Goal: Task Accomplishment & Management: Use online tool/utility

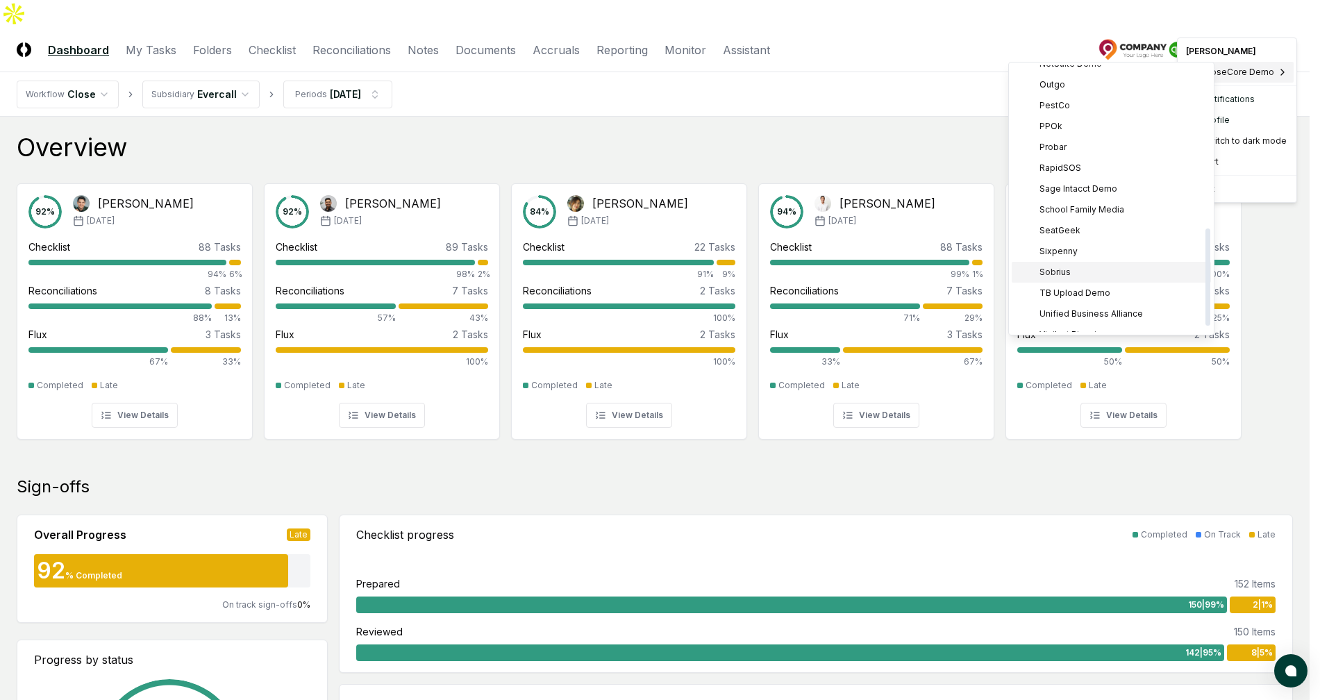
scroll to position [463, 0]
click at [1110, 260] on div "TB Upload Demo" at bounding box center [1111, 259] width 199 height 21
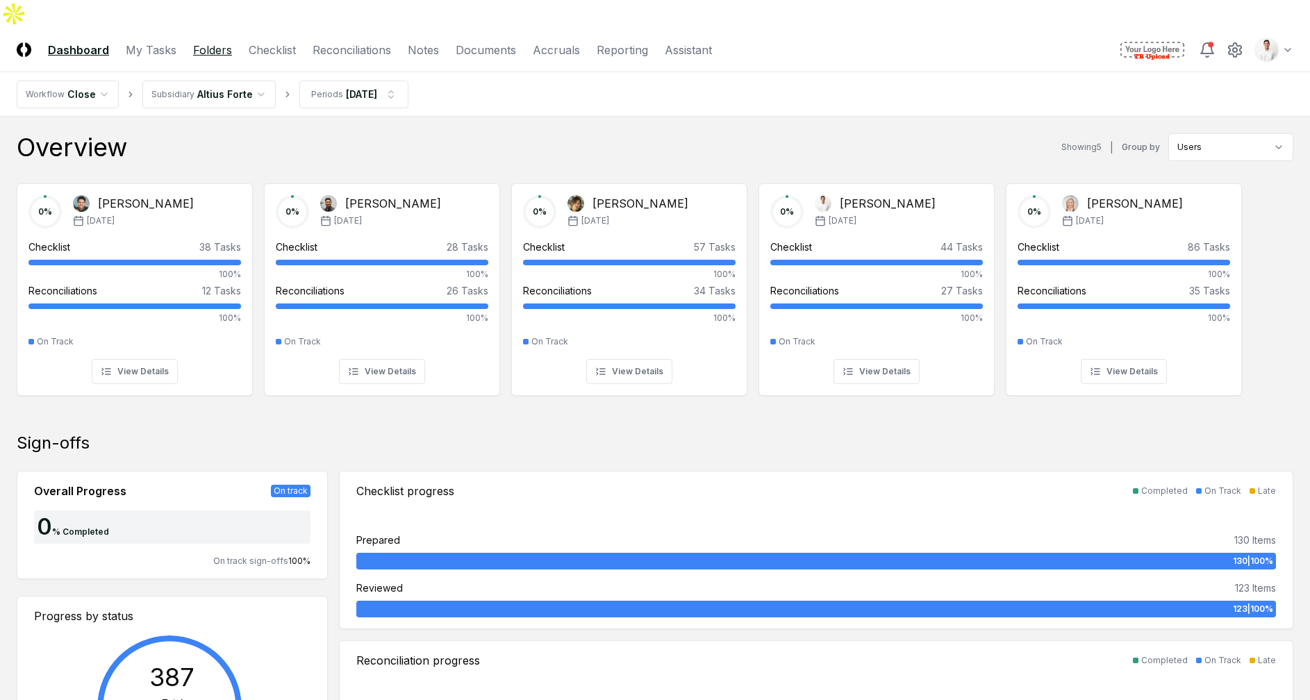
click at [222, 42] on link "Folders" at bounding box center [212, 50] width 39 height 17
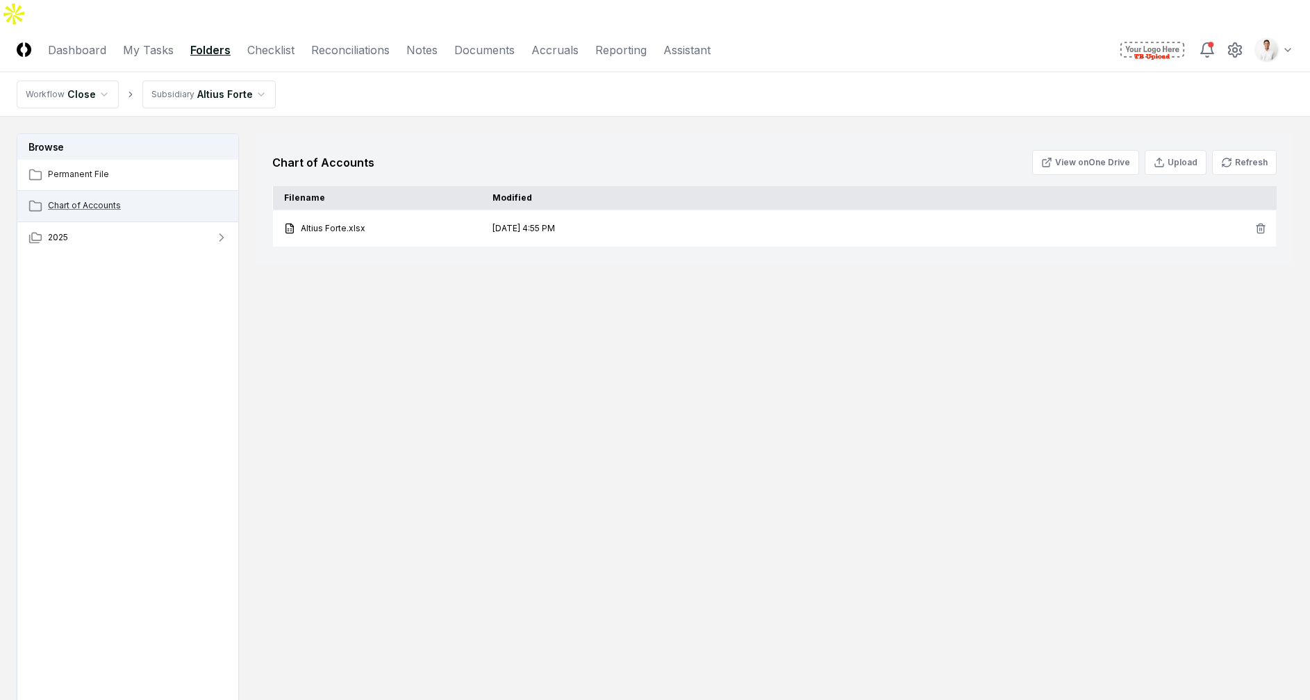
click at [120, 199] on span "Chart of Accounts" at bounding box center [138, 205] width 181 height 13
click at [1236, 150] on button "Refresh" at bounding box center [1244, 162] width 65 height 25
click at [1261, 150] on button "Refresh" at bounding box center [1244, 162] width 65 height 25
click at [1230, 158] on icon at bounding box center [1230, 159] width 2 height 2
click at [499, 428] on div "Chart of Accounts View on One Drive Upload Refresh Filename Modified Altius For…" at bounding box center [775, 422] width 1038 height 578
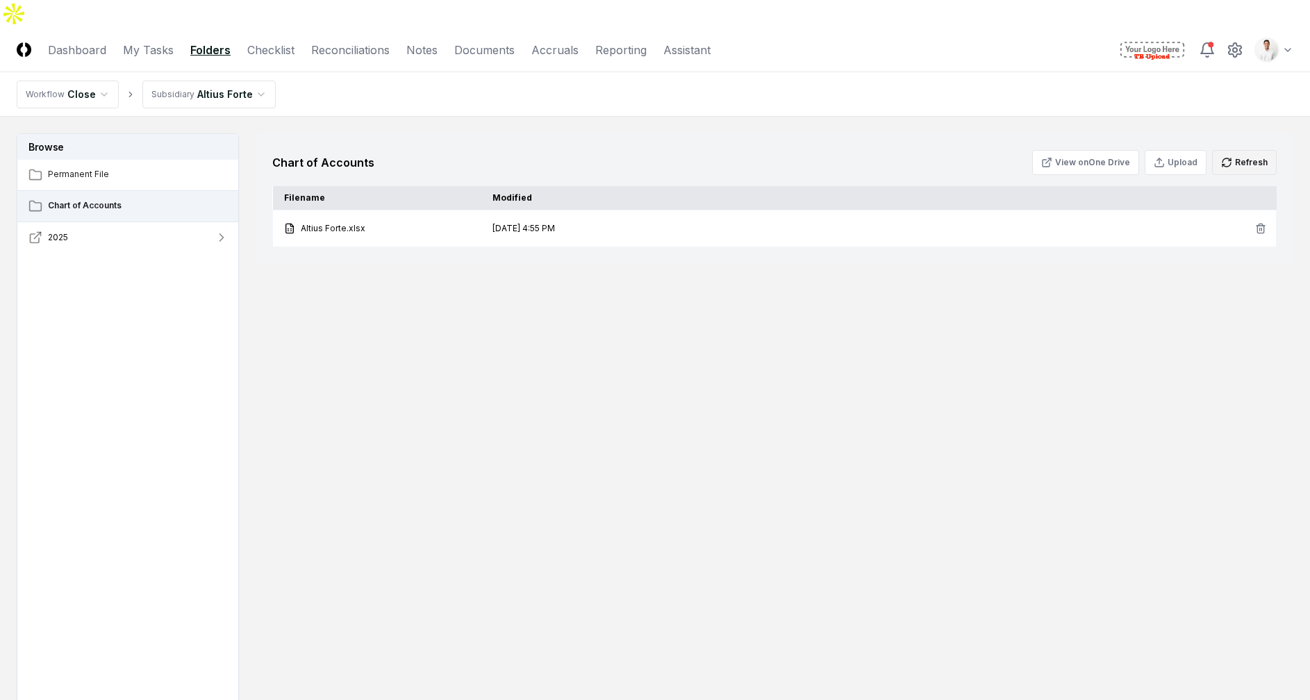
click at [192, 222] on button "2025" at bounding box center [128, 237] width 222 height 31
click at [140, 253] on button "09 - September" at bounding box center [137, 268] width 206 height 31
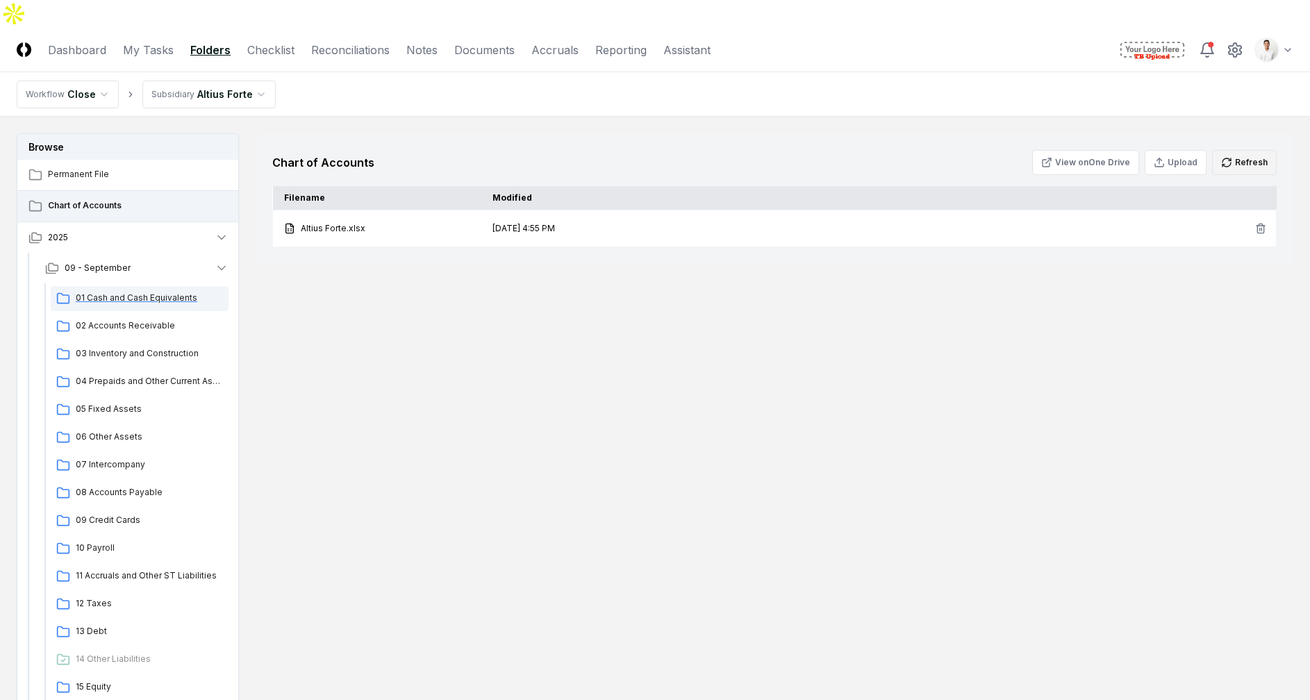
click at [142, 292] on span "01 Cash and Cash Equivalents" at bounding box center [149, 298] width 147 height 13
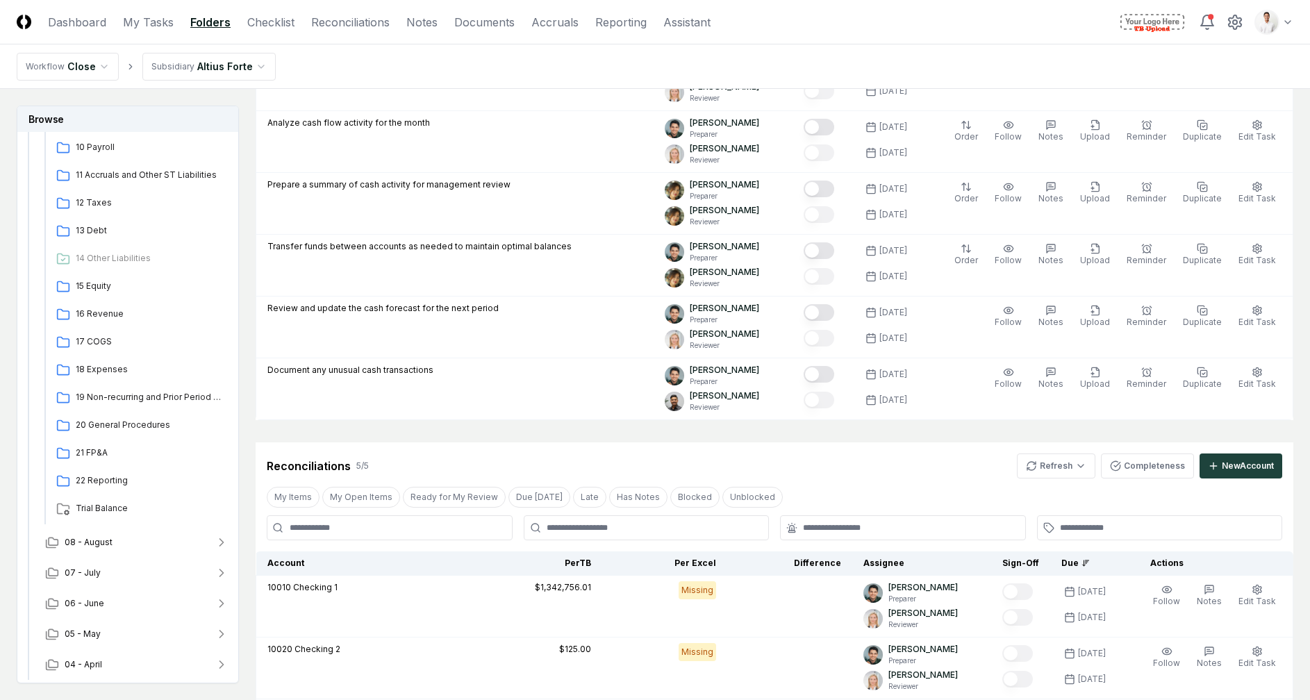
scroll to position [1068, 0]
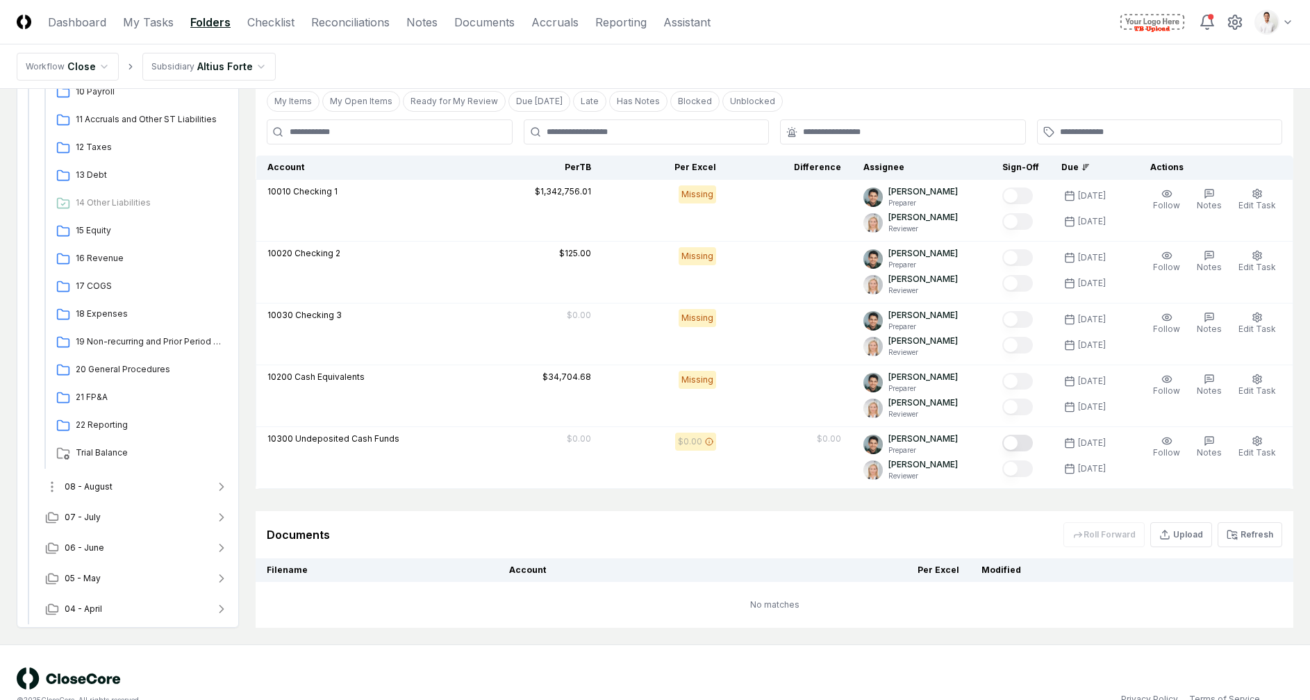
click at [139, 472] on button "08 - August" at bounding box center [137, 487] width 206 height 31
click at [136, 510] on span "01 Cash and Cash Equivalents" at bounding box center [149, 516] width 147 height 13
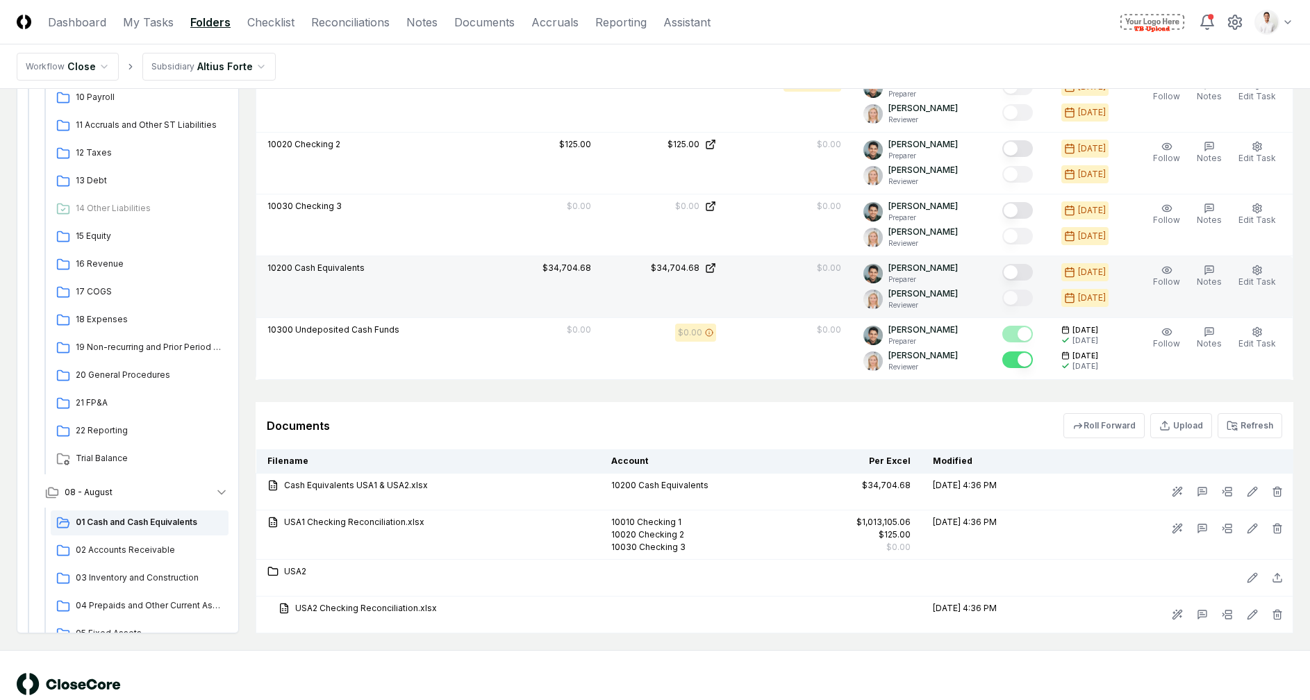
scroll to position [915, 0]
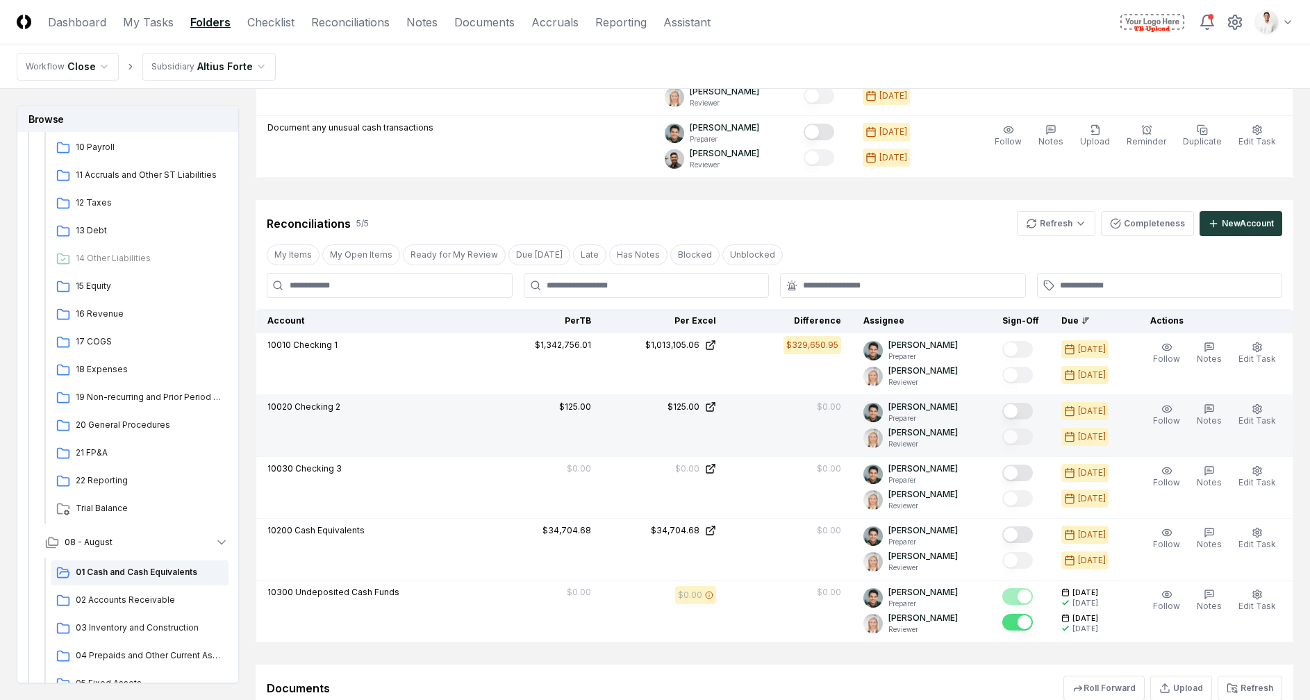
click at [1031, 403] on button "Mark complete" at bounding box center [1017, 411] width 31 height 17
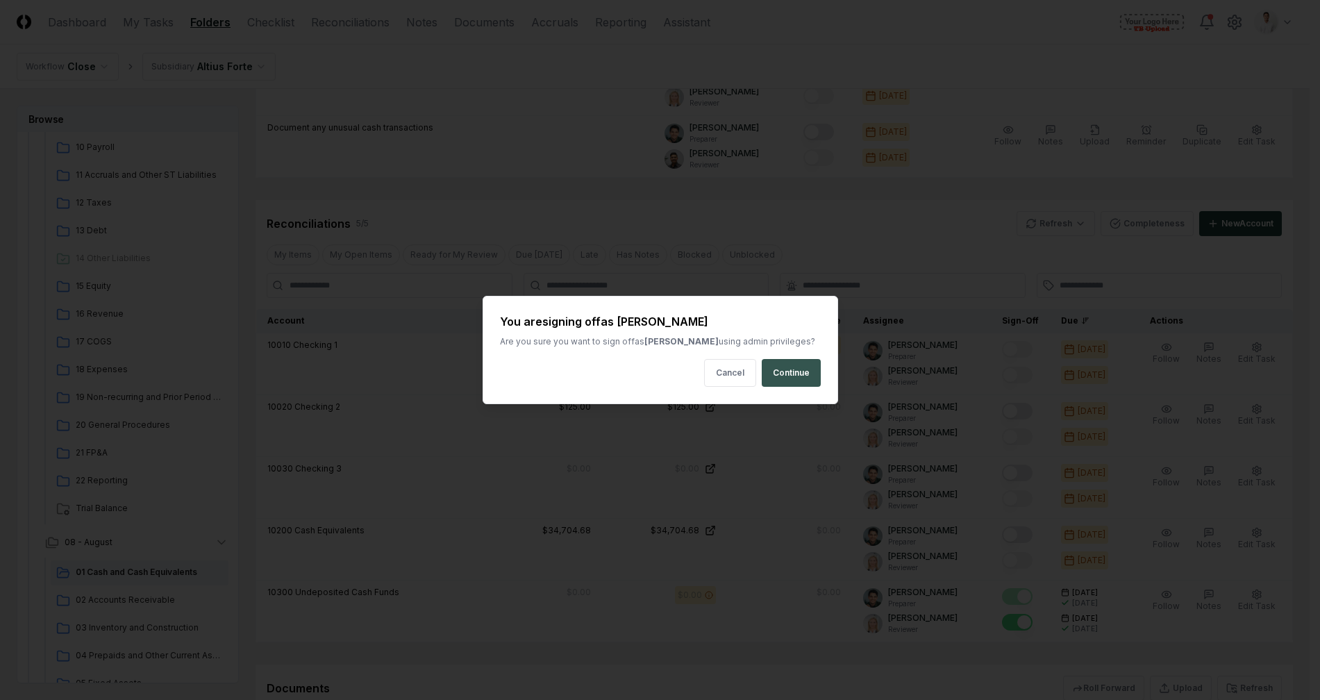
click at [795, 377] on button "Continue" at bounding box center [791, 373] width 59 height 28
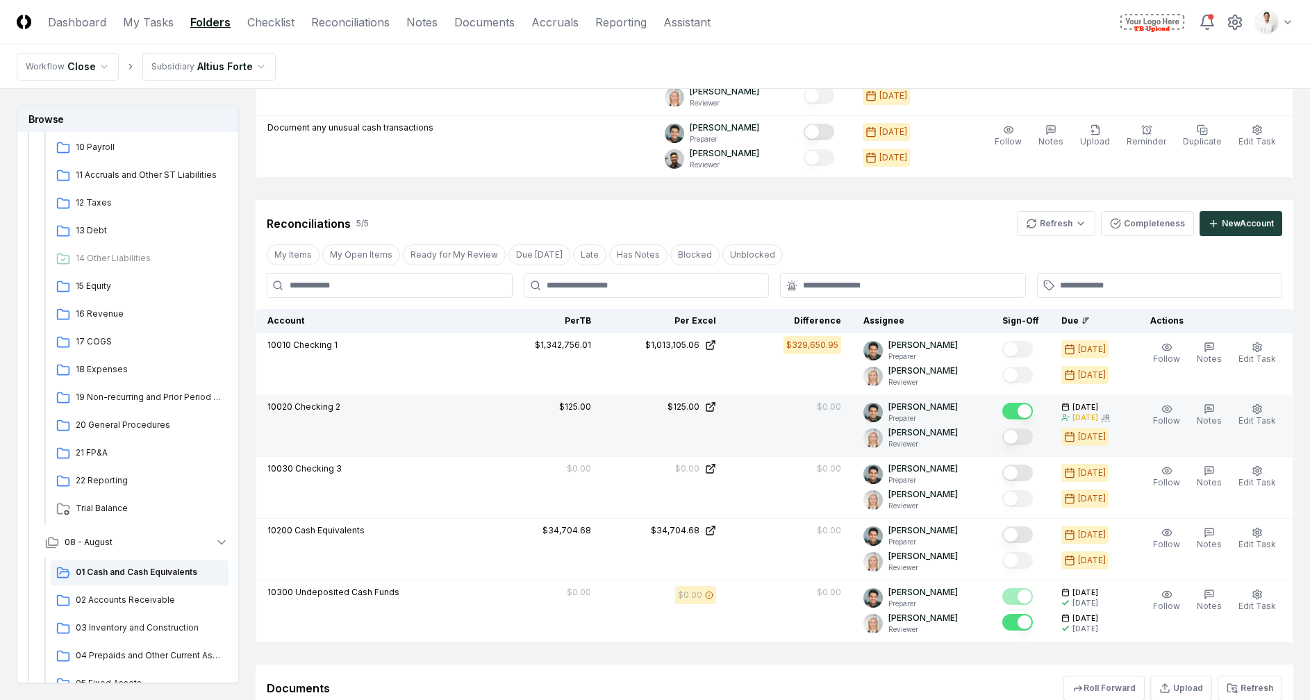
click at [535, 401] on td "$125.00" at bounding box center [539, 426] width 125 height 62
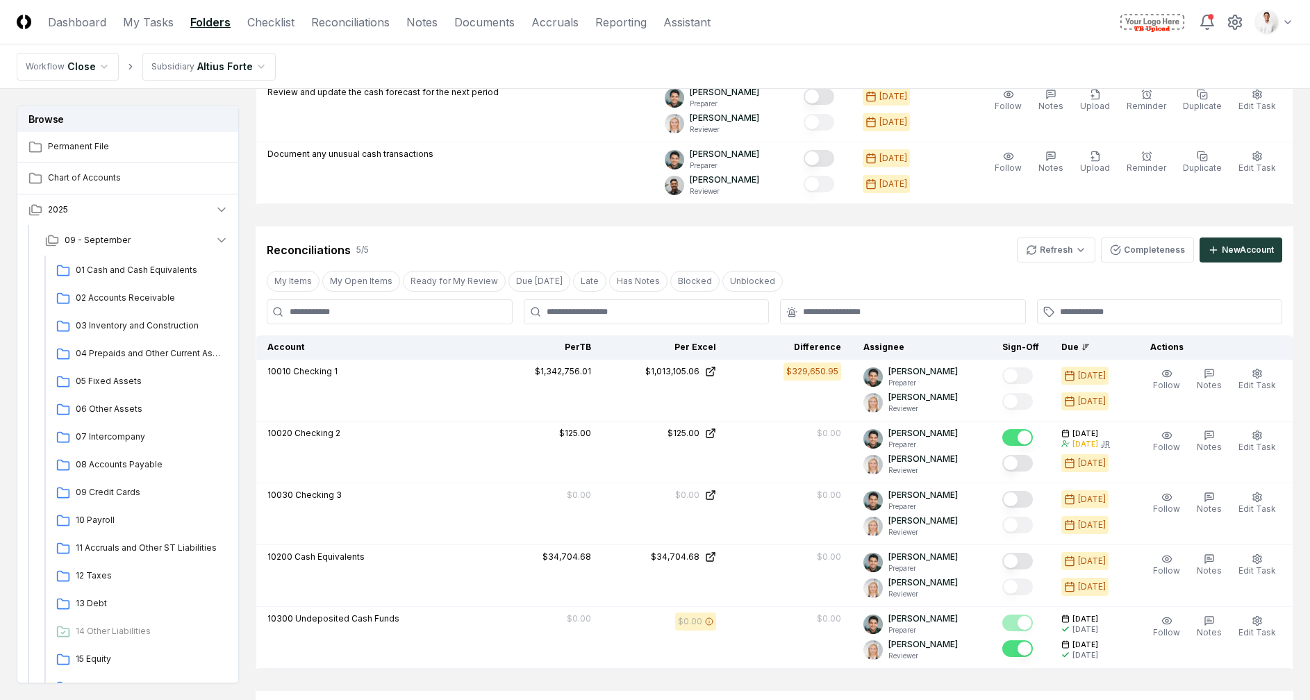
scroll to position [1183, 0]
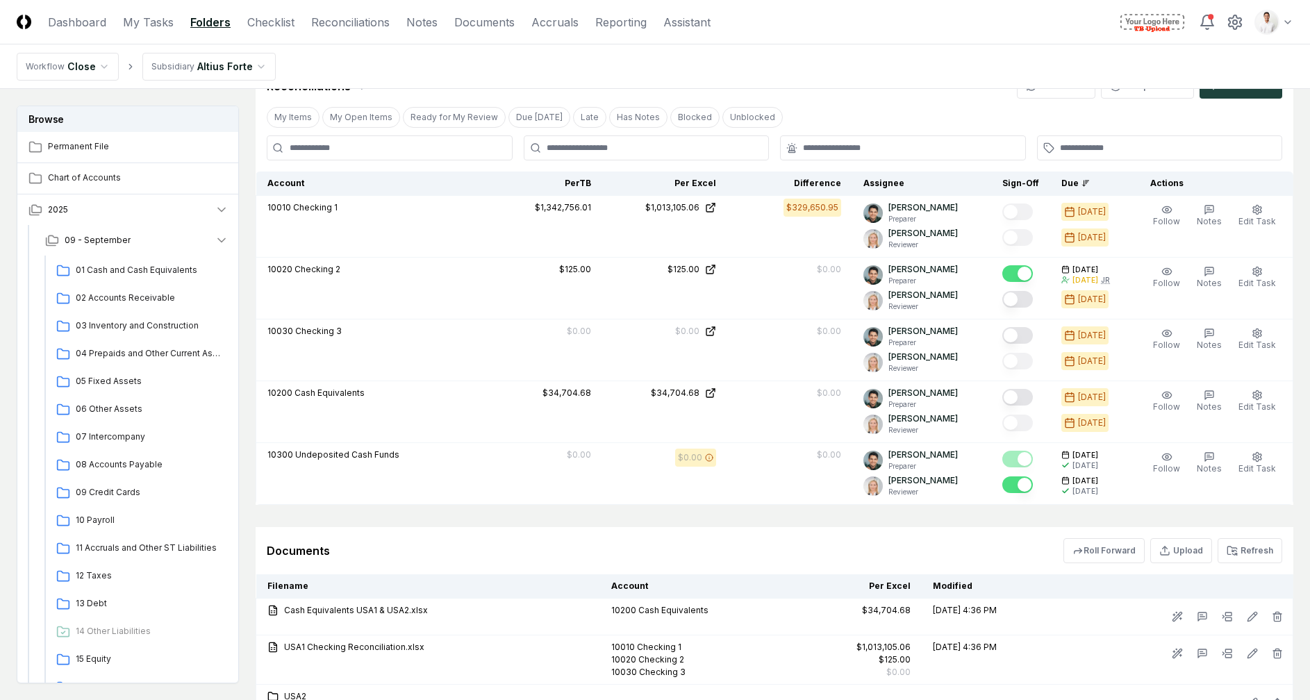
click at [1033, 538] on div "Documents Roll Forward Upload Refresh" at bounding box center [774, 550] width 1015 height 25
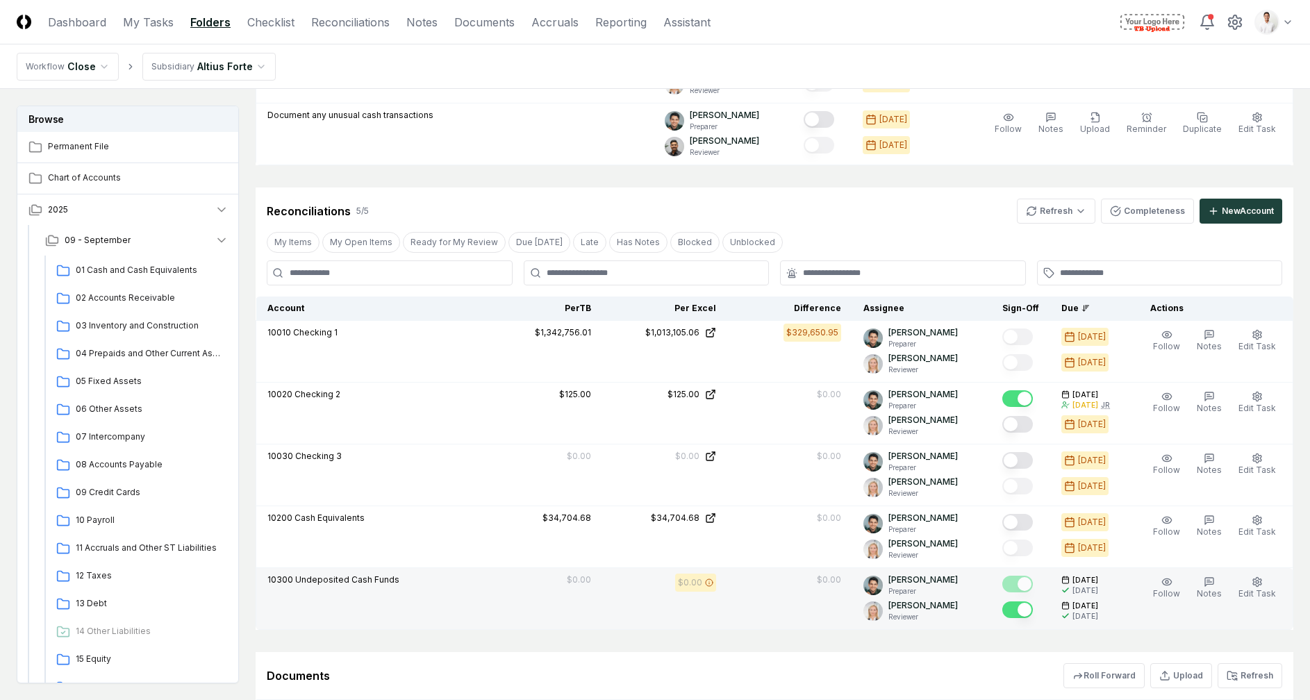
scroll to position [1177, 0]
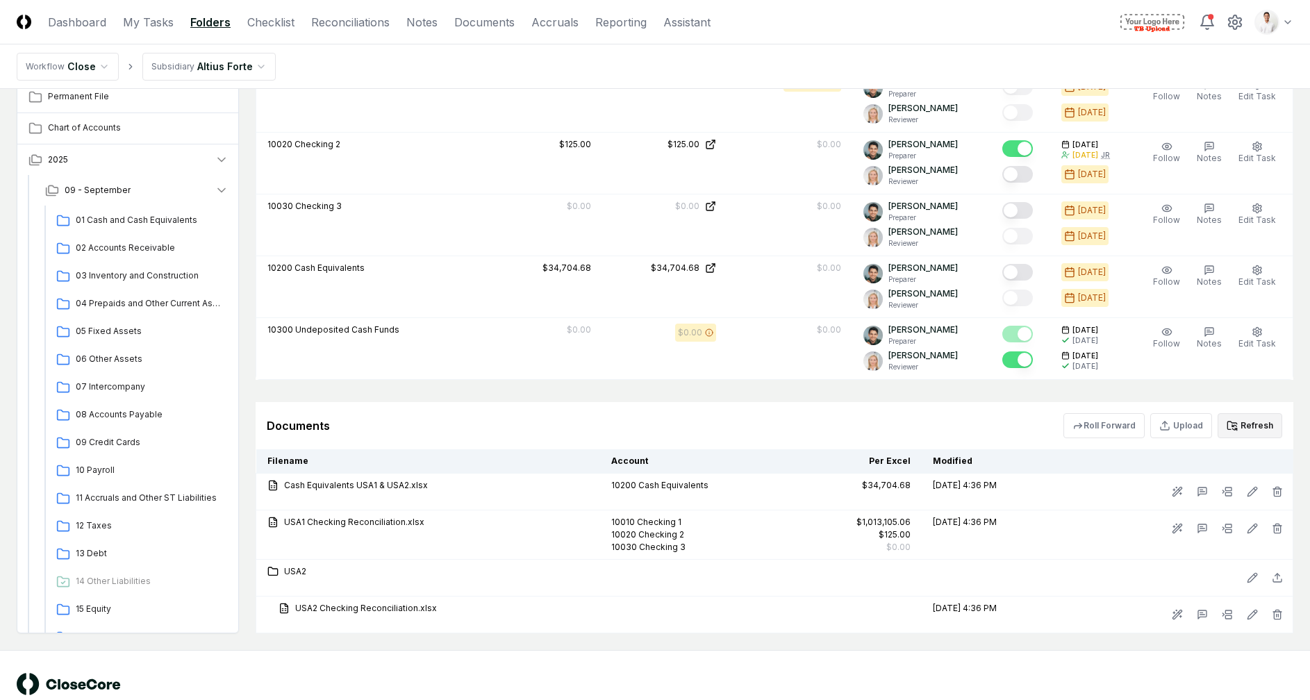
click at [1253, 413] on button "Refresh" at bounding box center [1250, 425] width 65 height 25
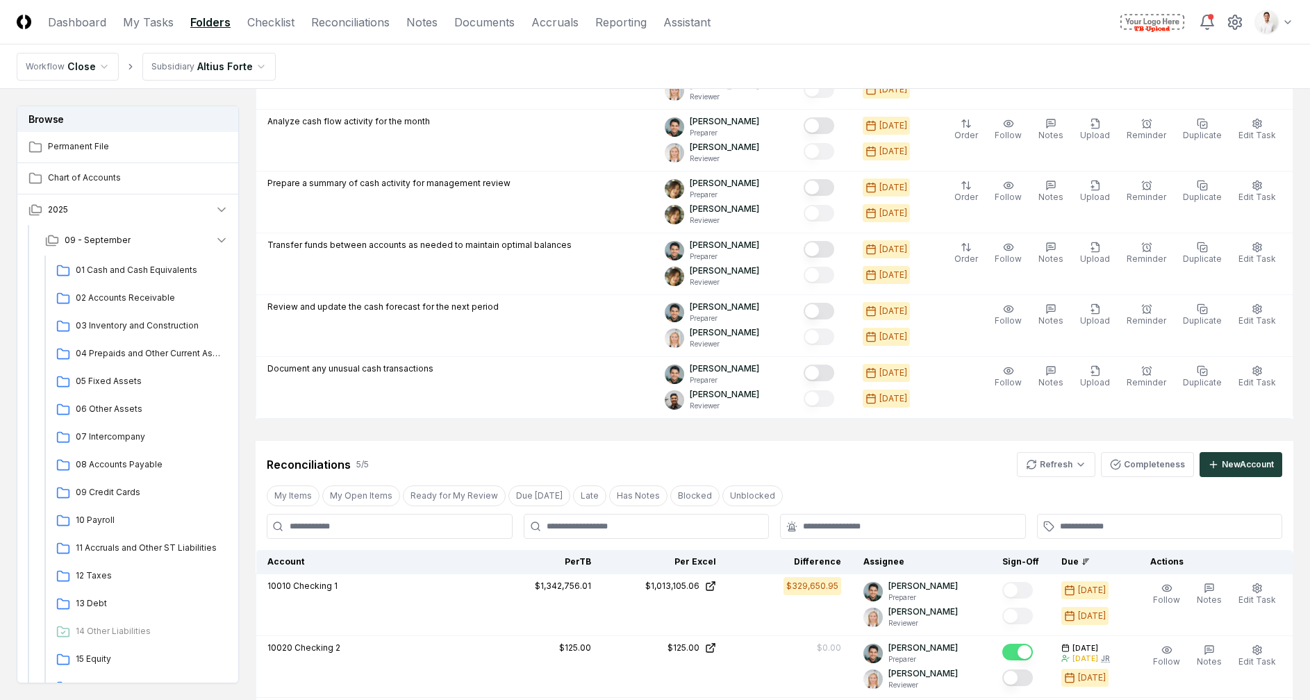
scroll to position [655, 0]
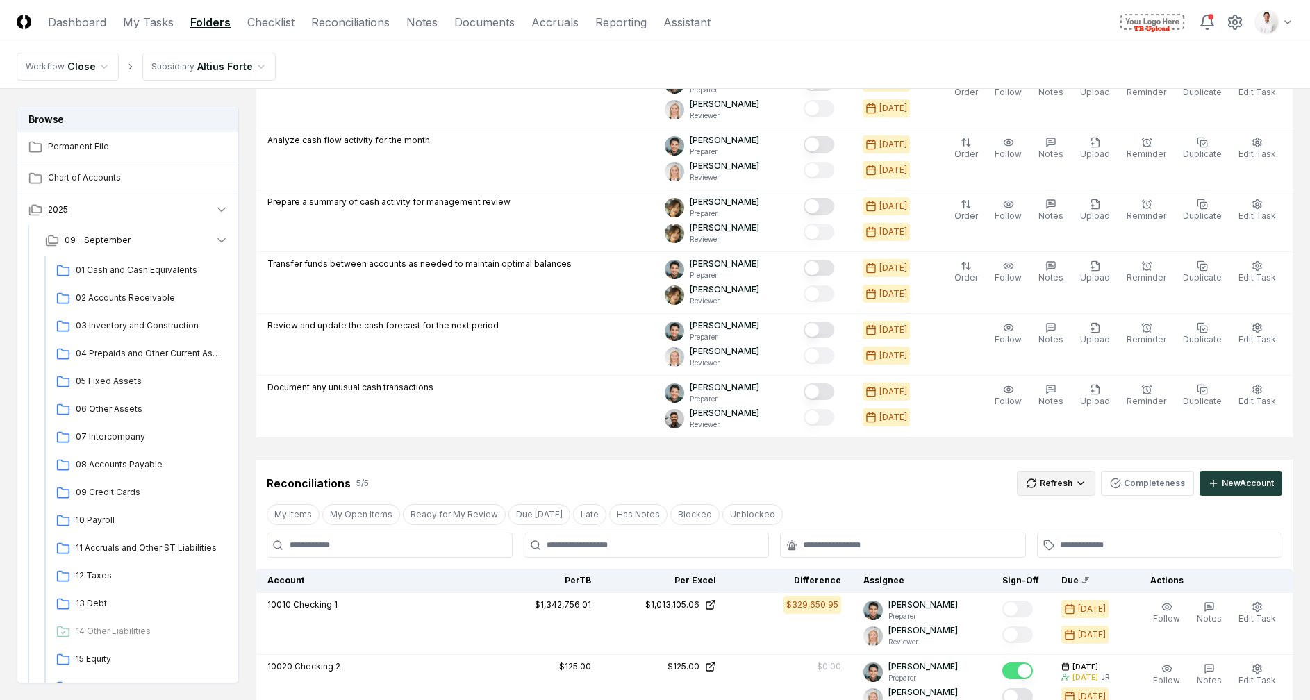
click at [1093, 471] on div "Refresh Completeness New Account" at bounding box center [1149, 483] width 265 height 25
click at [1072, 453] on html "CloseCore Dashboard My Tasks Folders Checklist Reconciliations Notes Documents …" at bounding box center [655, 300] width 1310 height 1911
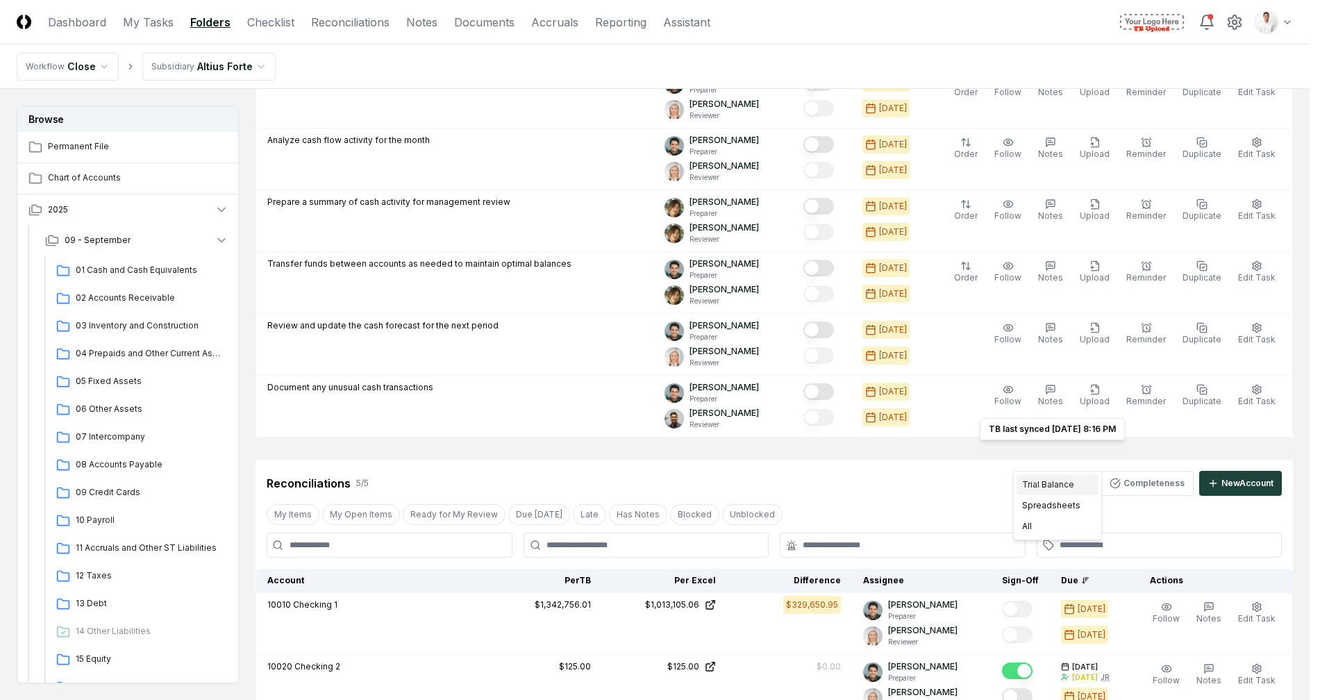
click at [1061, 481] on div "Trial Balance" at bounding box center [1058, 484] width 82 height 21
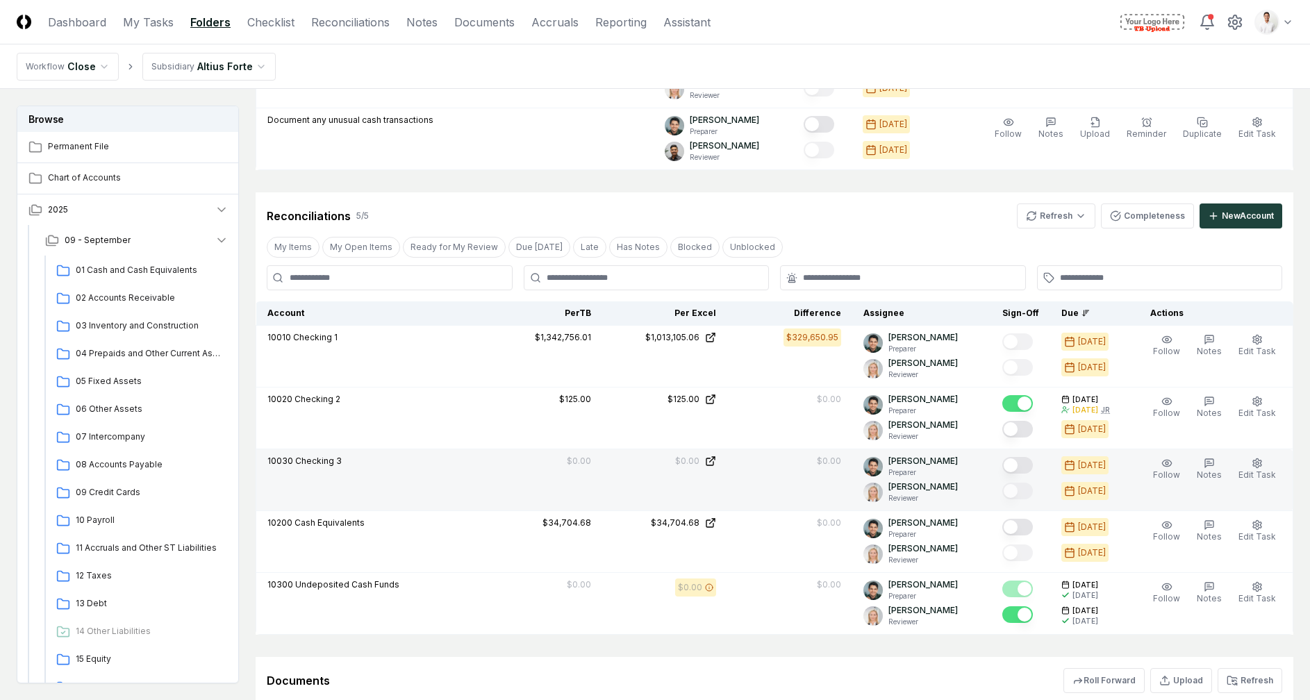
click at [471, 461] on td "10030 Checking 3" at bounding box center [367, 480] width 222 height 62
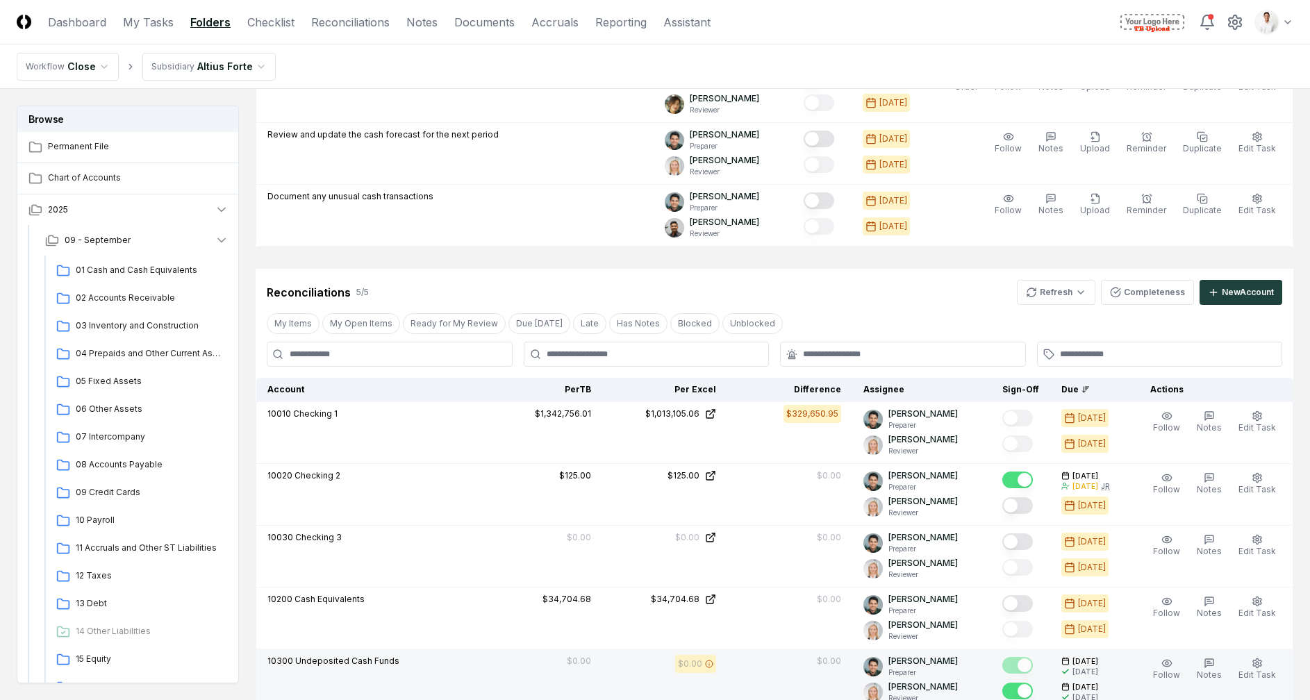
scroll to position [827, 0]
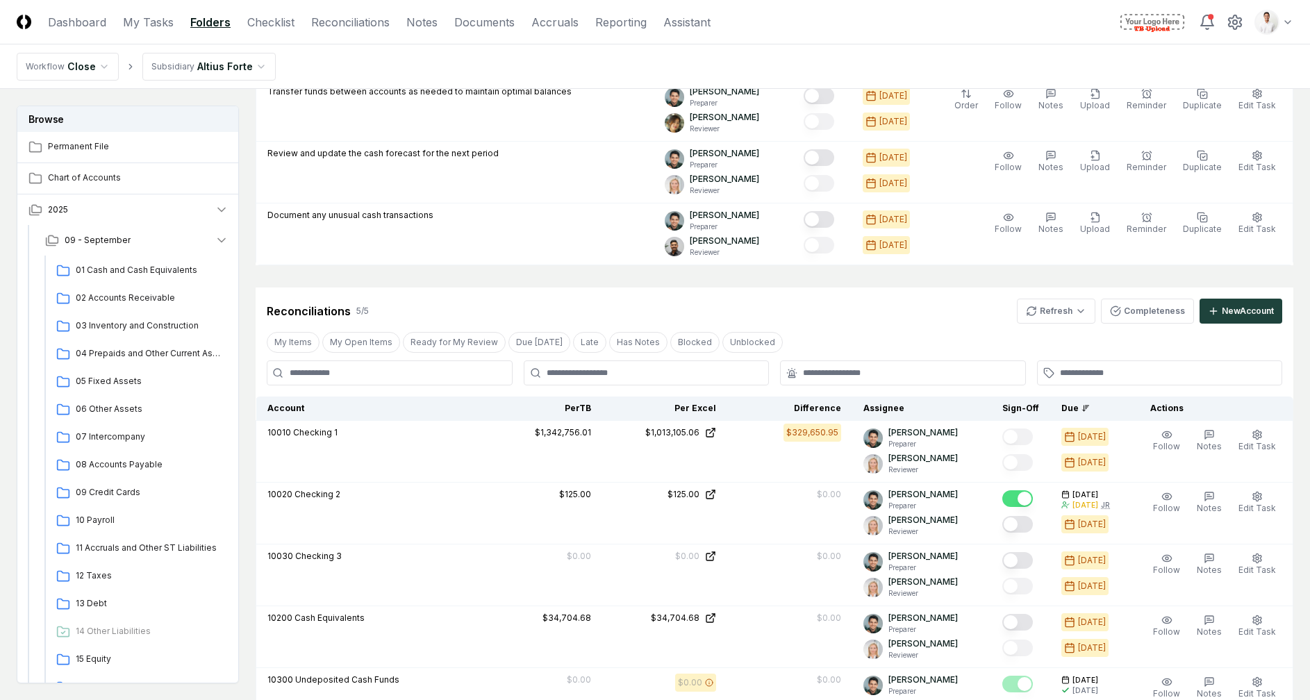
click at [777, 288] on div "Reconciliations 5 / 5 Refresh Completeness New Account" at bounding box center [775, 306] width 1038 height 36
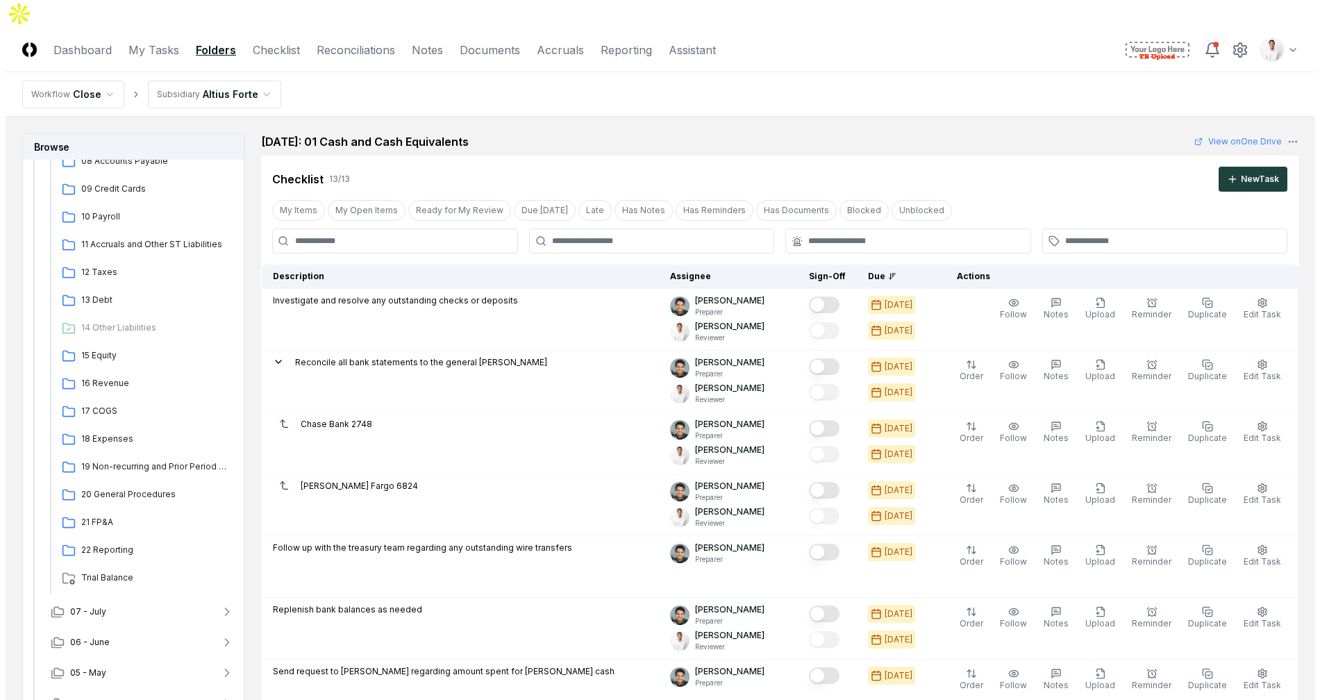
scroll to position [0, 0]
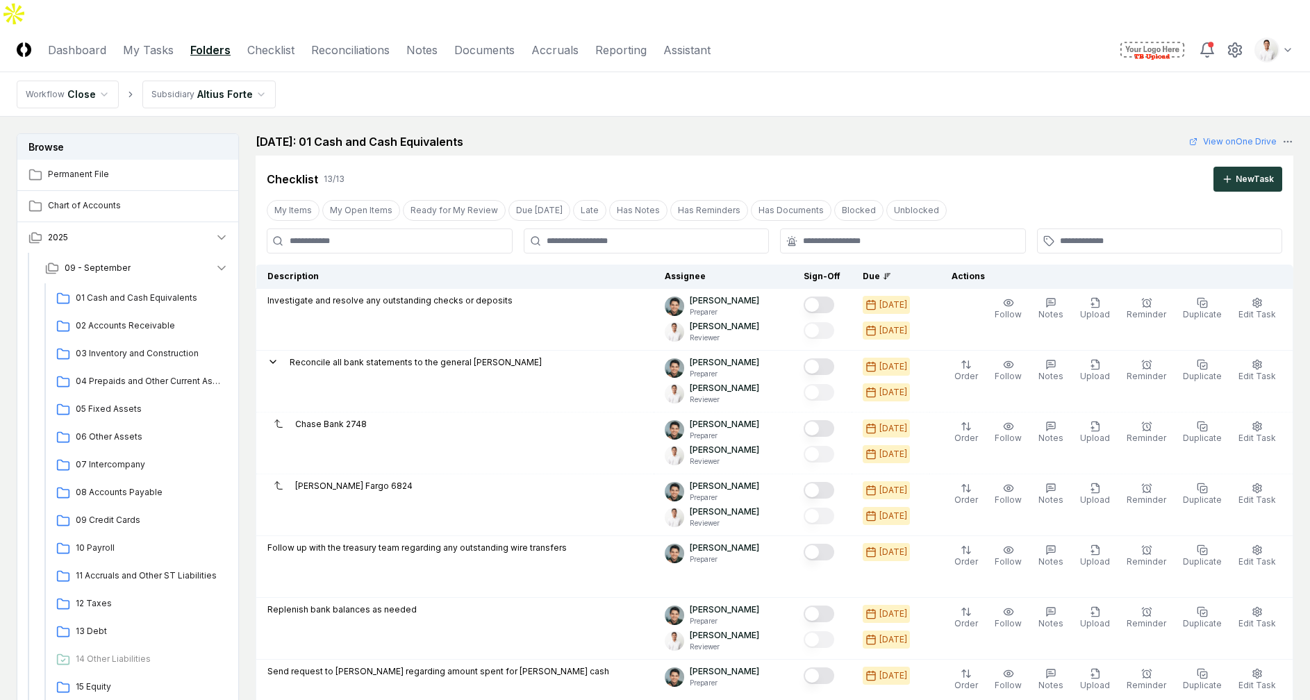
click at [463, 133] on h2 "August 2025: 01 Cash and Cash Equivalents" at bounding box center [360, 141] width 208 height 17
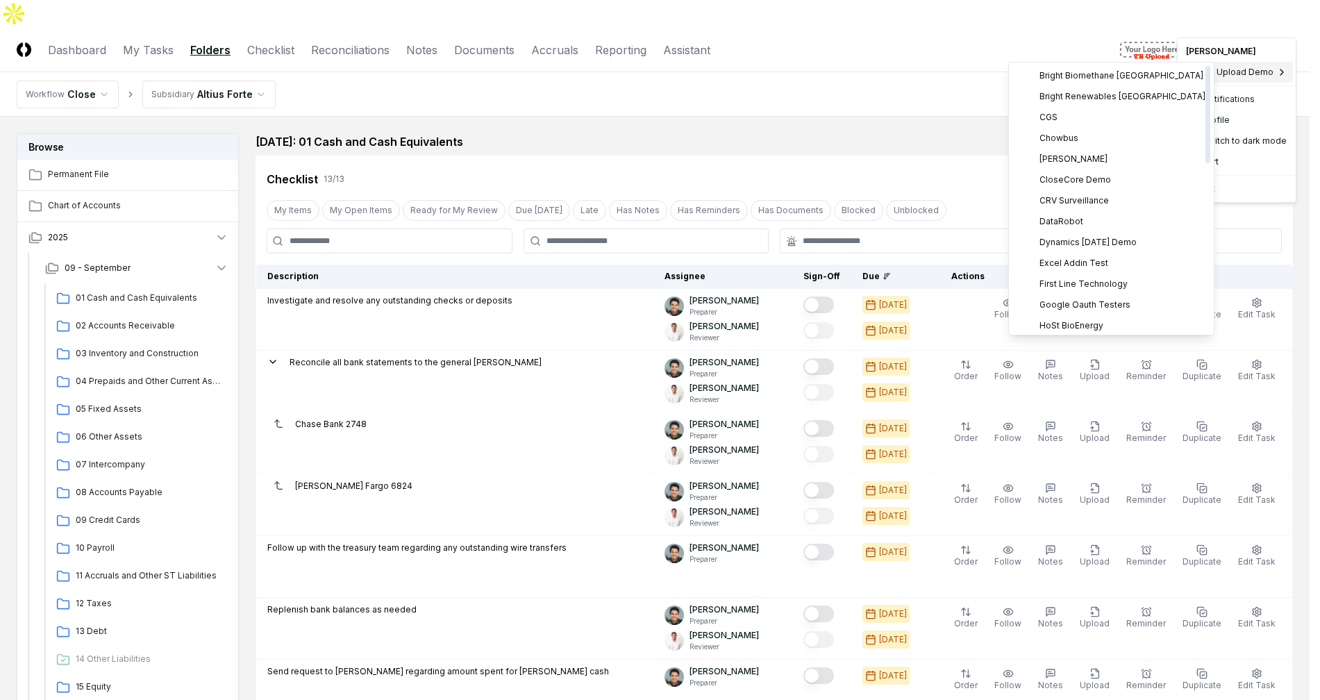
scroll to position [463, 0]
click at [1077, 317] on div "ZAGG" at bounding box center [1111, 321] width 199 height 21
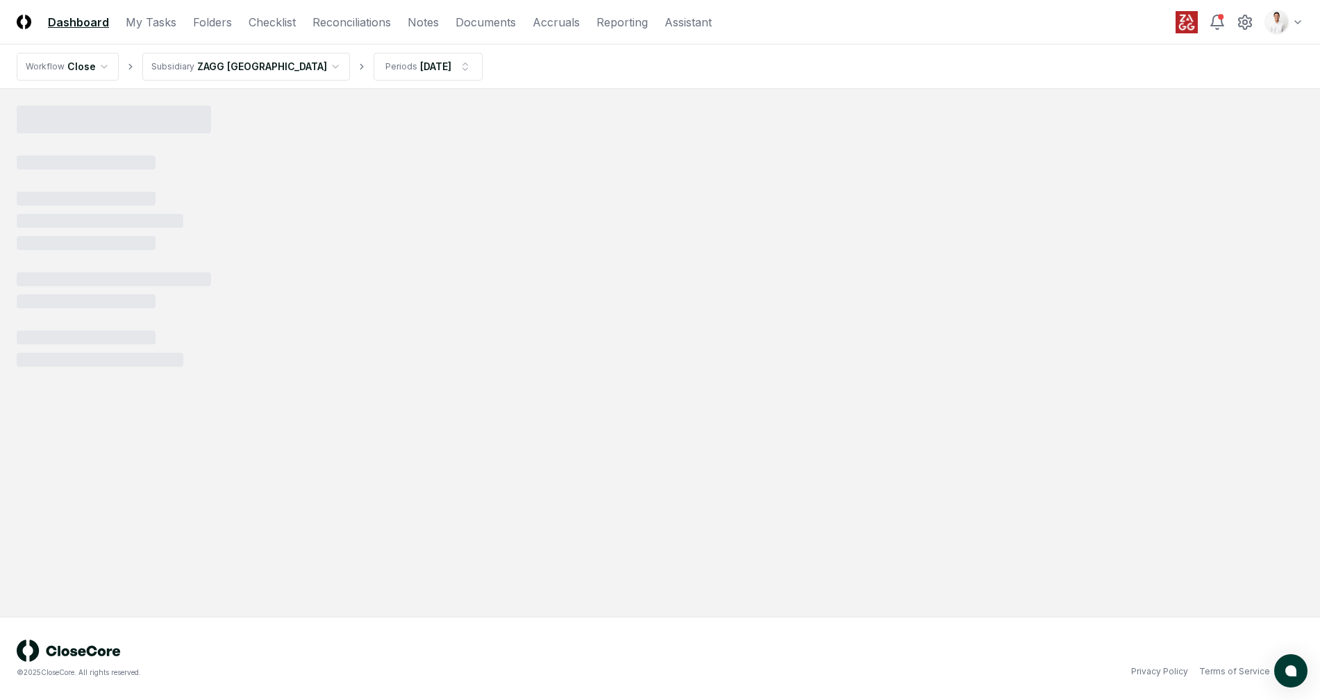
click at [1298, 24] on header "CloseCore Dashboard My Tasks Folders Checklist Reconciliations Notes Documents …" at bounding box center [660, 22] width 1320 height 44
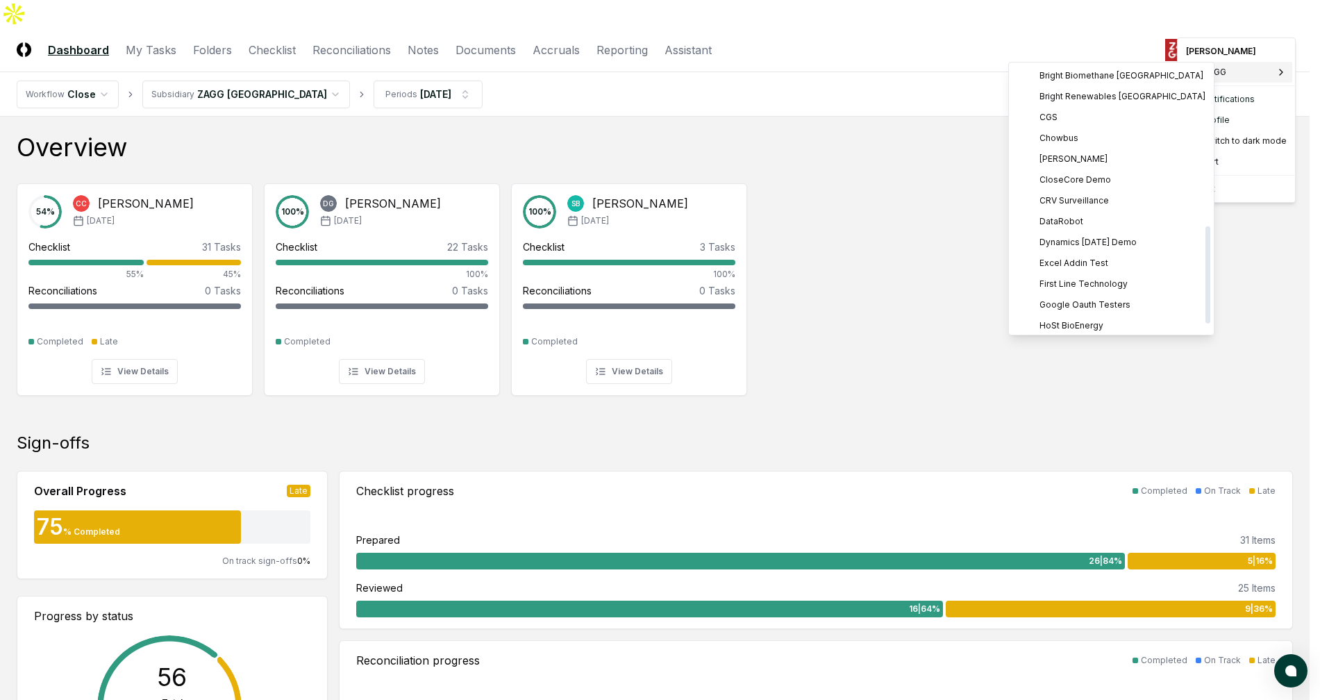
scroll to position [463, 0]
click at [1062, 156] on span "Sage Intacct Demo" at bounding box center [1079, 155] width 78 height 13
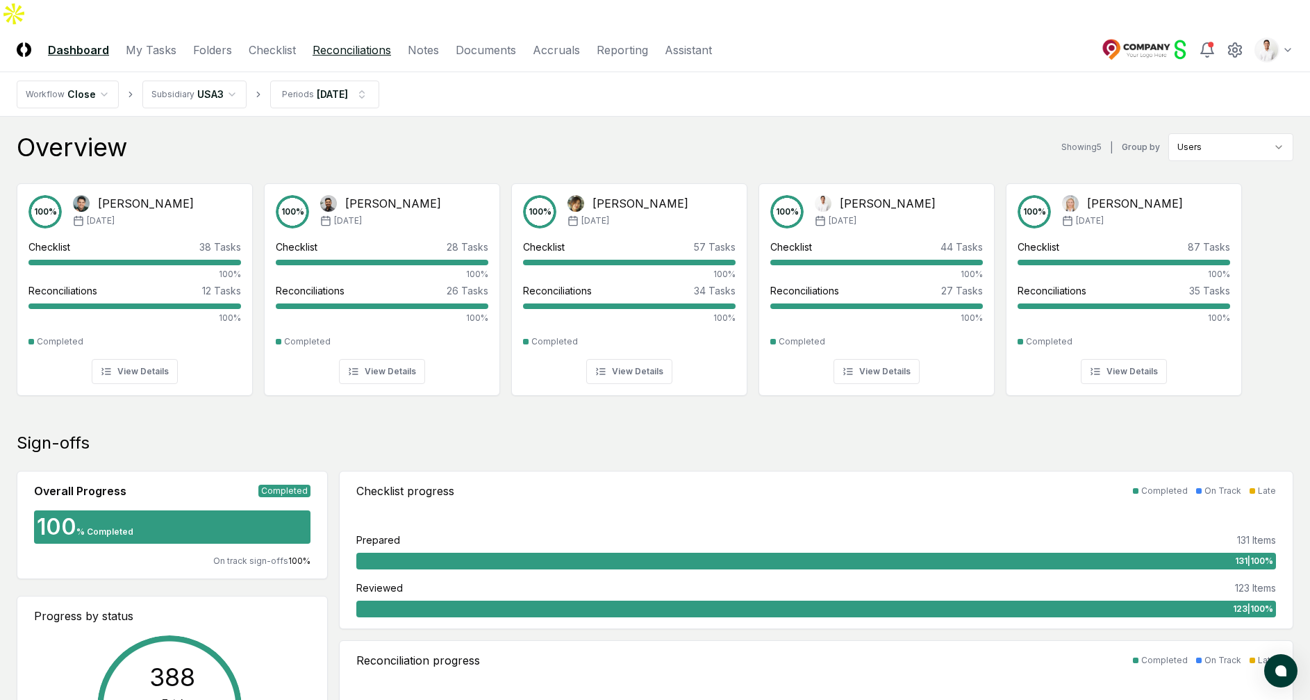
click at [333, 42] on link "Reconciliations" at bounding box center [352, 50] width 78 height 17
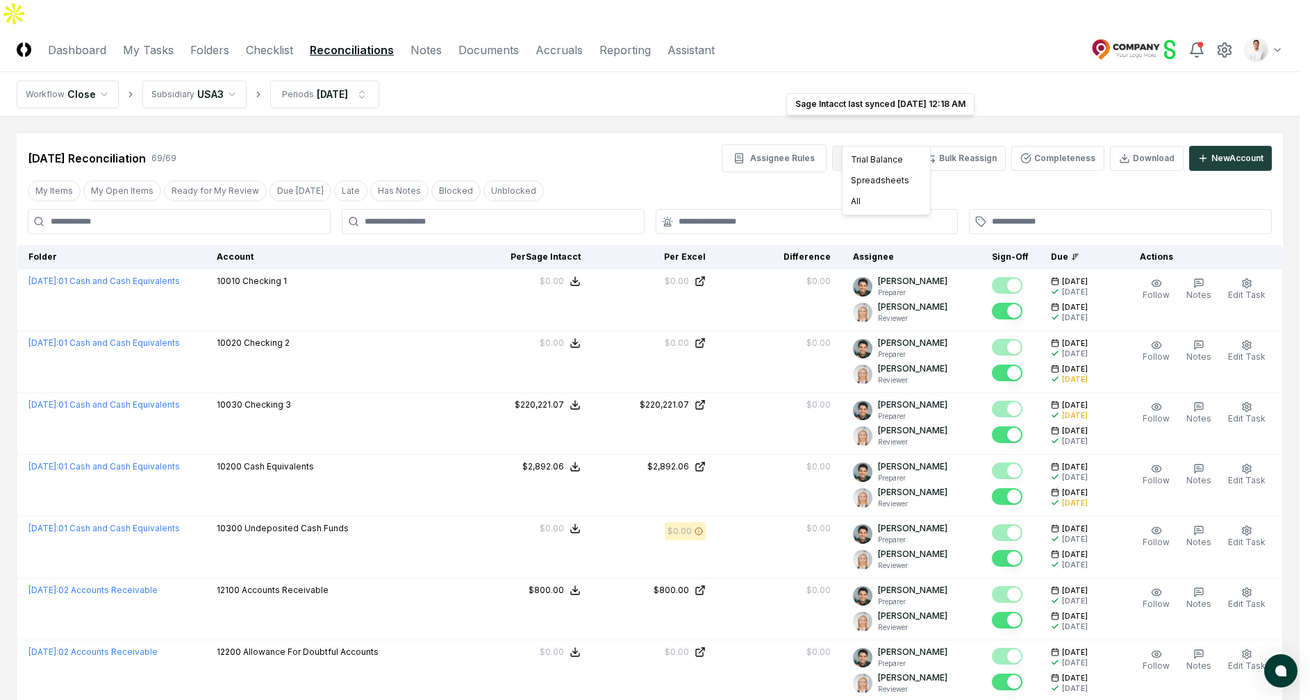
click at [890, 157] on div "Trial Balance" at bounding box center [886, 159] width 82 height 21
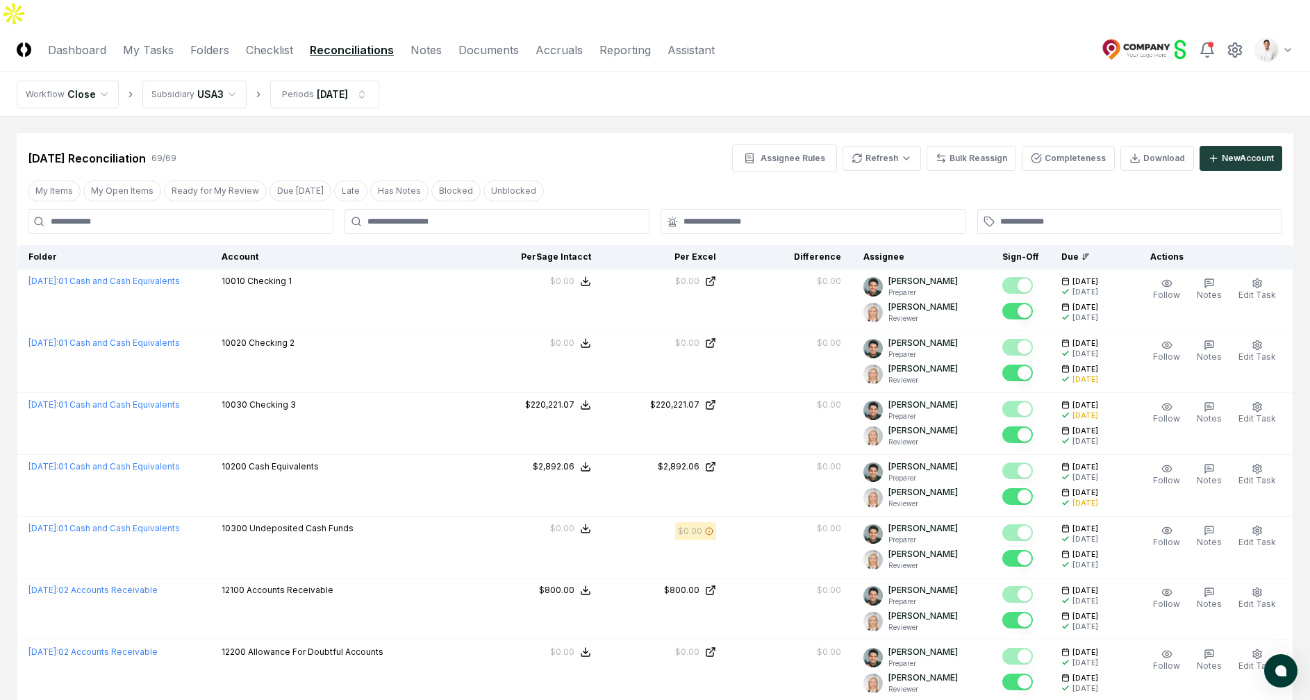
click at [528, 144] on div "Feb 2025 Reconciliation 69 / 69 Assignee Rules Refresh Bulk Reassign Completene…" at bounding box center [655, 158] width 1254 height 28
click at [645, 133] on div "Feb 2025 Reconciliation 69 / 69 Assignee Rules Refresh Bulk Reassign Completene…" at bounding box center [655, 152] width 1277 height 39
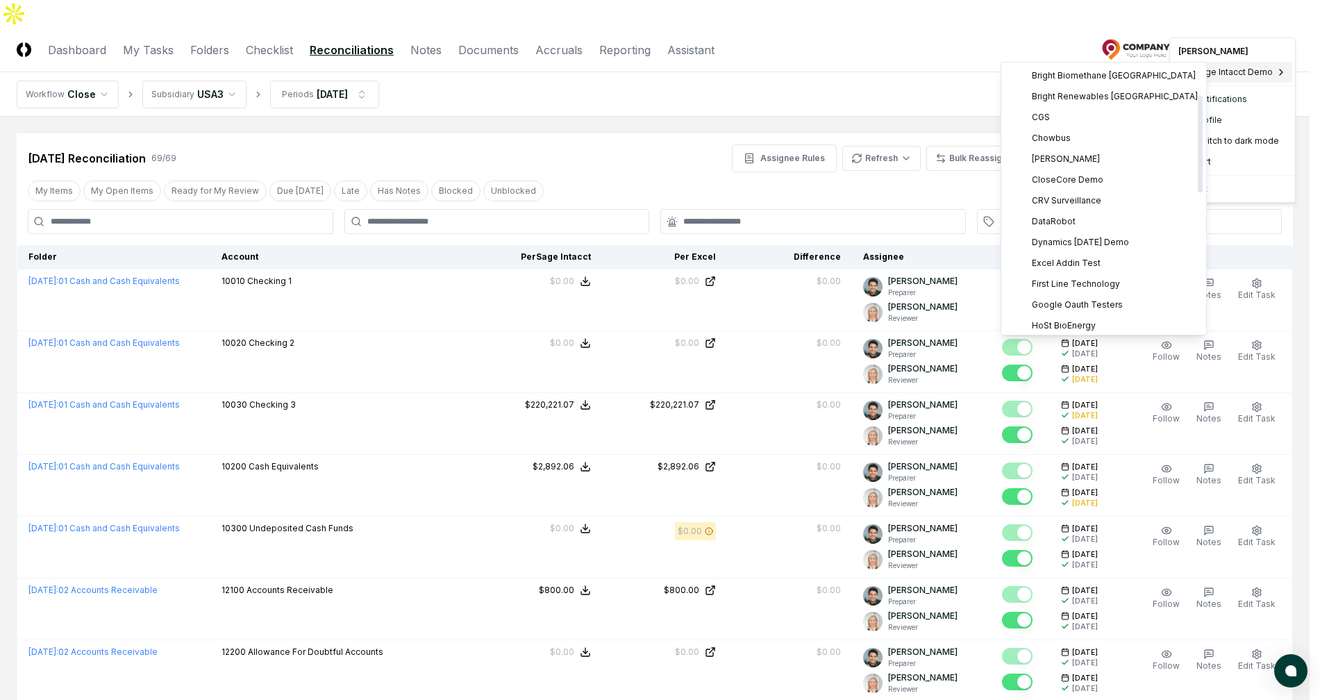
scroll to position [463, 0]
click at [1086, 323] on div "ZAGG" at bounding box center [1103, 321] width 199 height 21
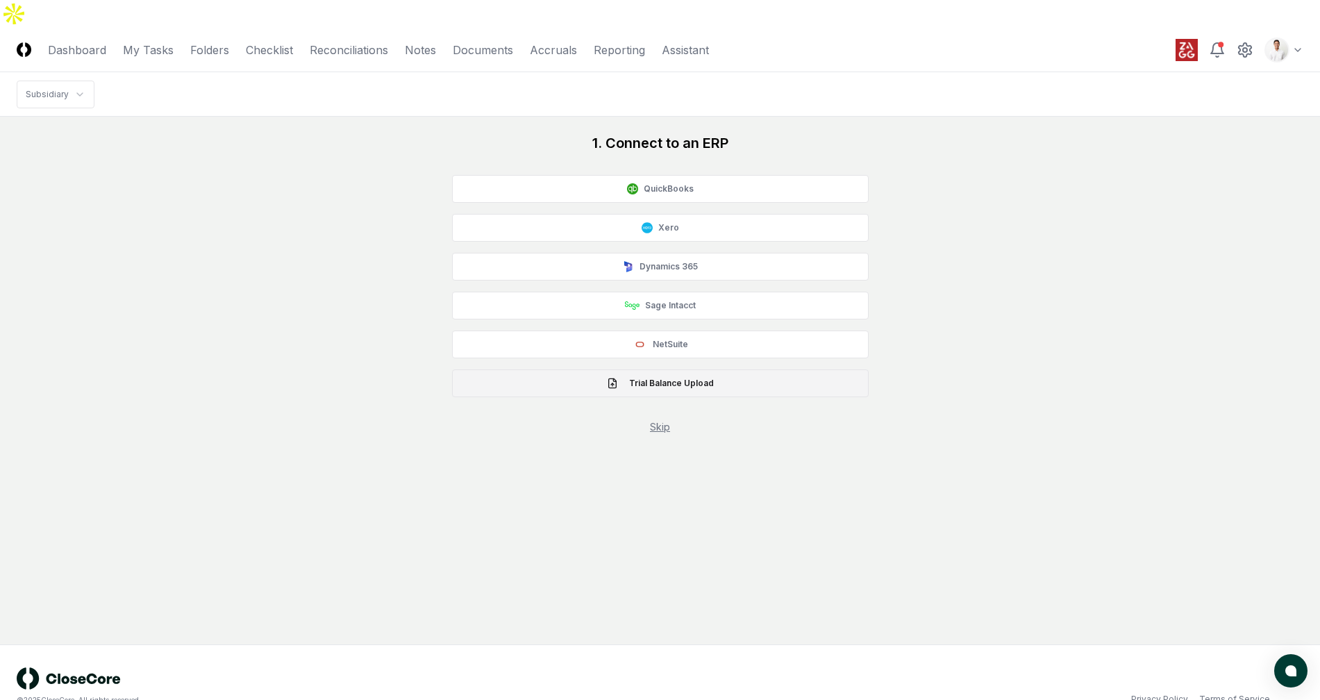
click at [632, 369] on button "Trial Balance Upload" at bounding box center [660, 383] width 417 height 28
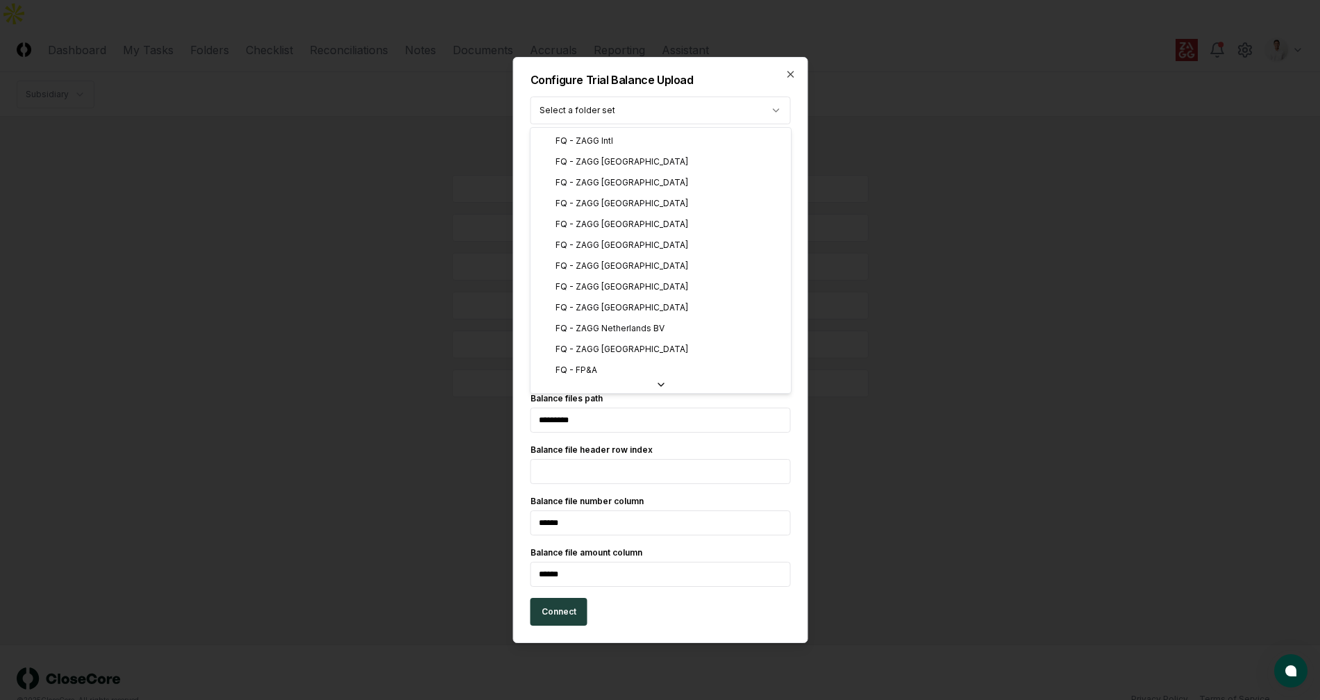
click at [612, 108] on body "**********" at bounding box center [660, 364] width 1320 height 728
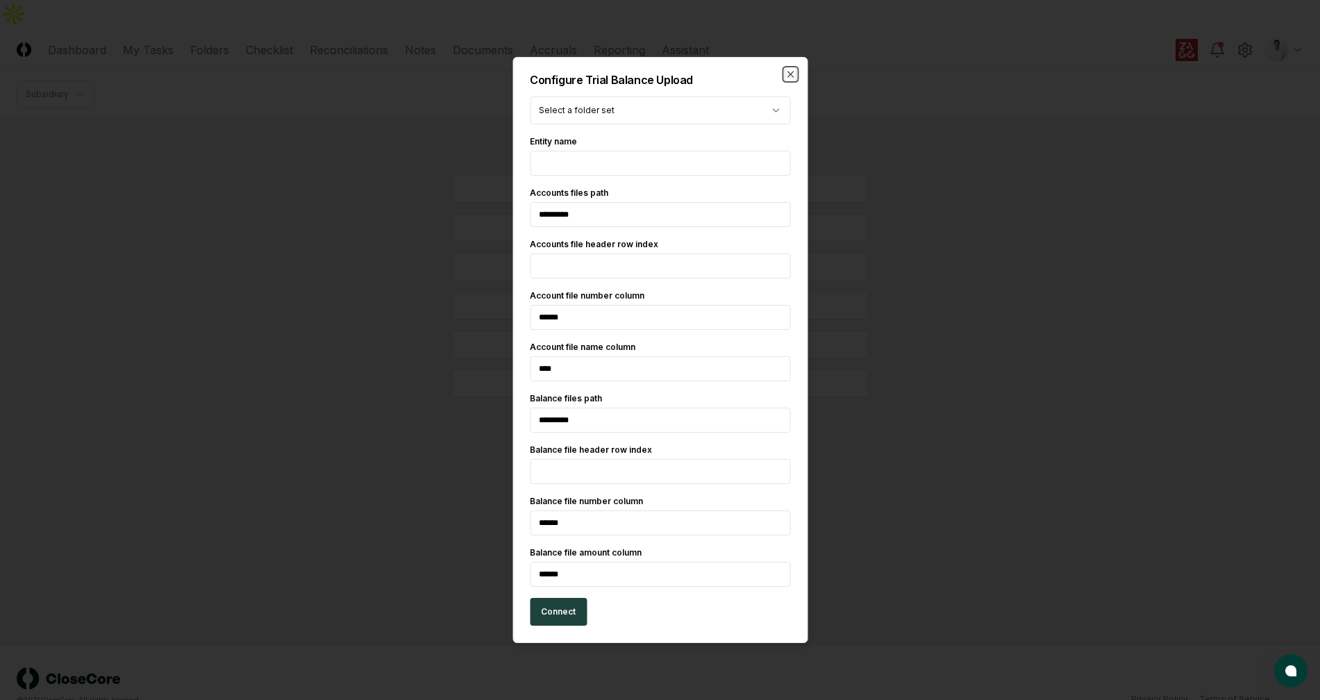
click at [792, 72] on icon "button" at bounding box center [791, 75] width 6 height 6
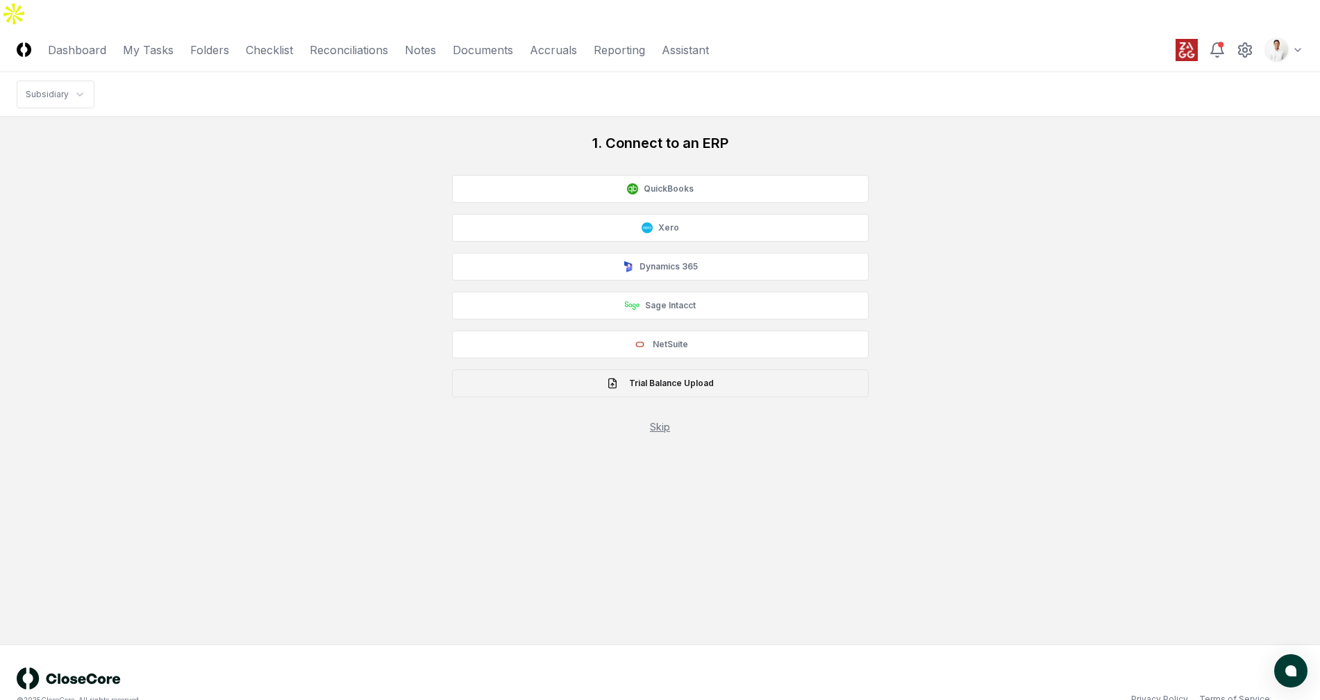
click at [697, 369] on button "Trial Balance Upload" at bounding box center [660, 383] width 417 height 28
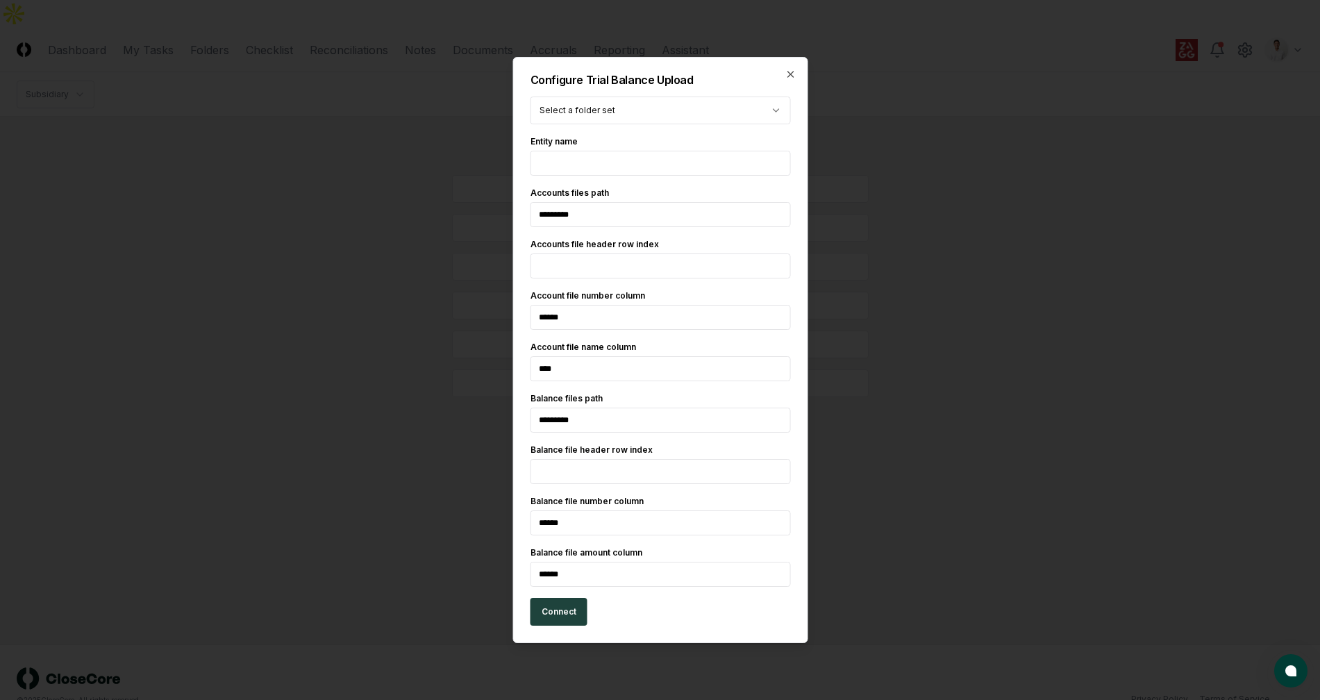
click at [1033, 326] on div at bounding box center [660, 350] width 1320 height 700
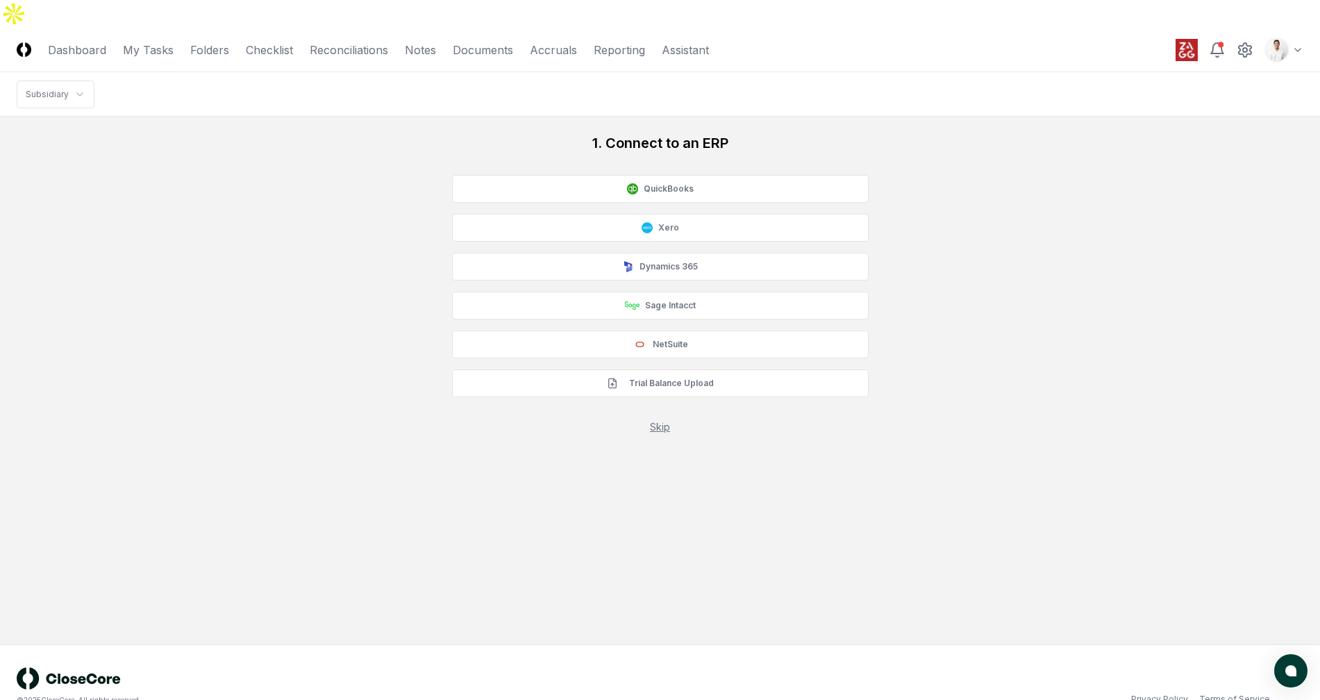
click at [1047, 277] on div "1. Connect to an ERP QuickBooks Xero Dynamics 365 Sage Intacct NetSuite Trial B…" at bounding box center [660, 283] width 1287 height 301
click at [1023, 133] on div "1. Connect to an ERP QuickBooks Xero Dynamics 365 Sage Intacct NetSuite Trial B…" at bounding box center [660, 283] width 1287 height 301
click at [765, 369] on button "Trial Balance Upload" at bounding box center [660, 383] width 417 height 28
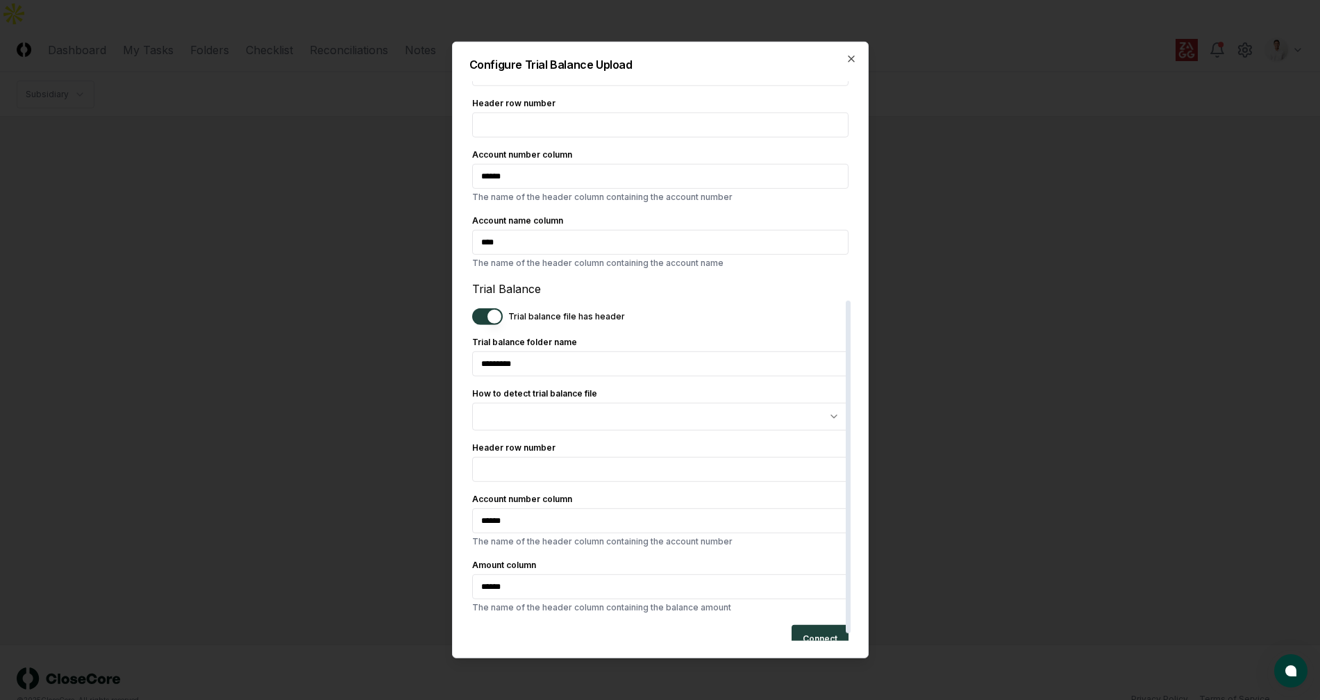
scroll to position [380, 0]
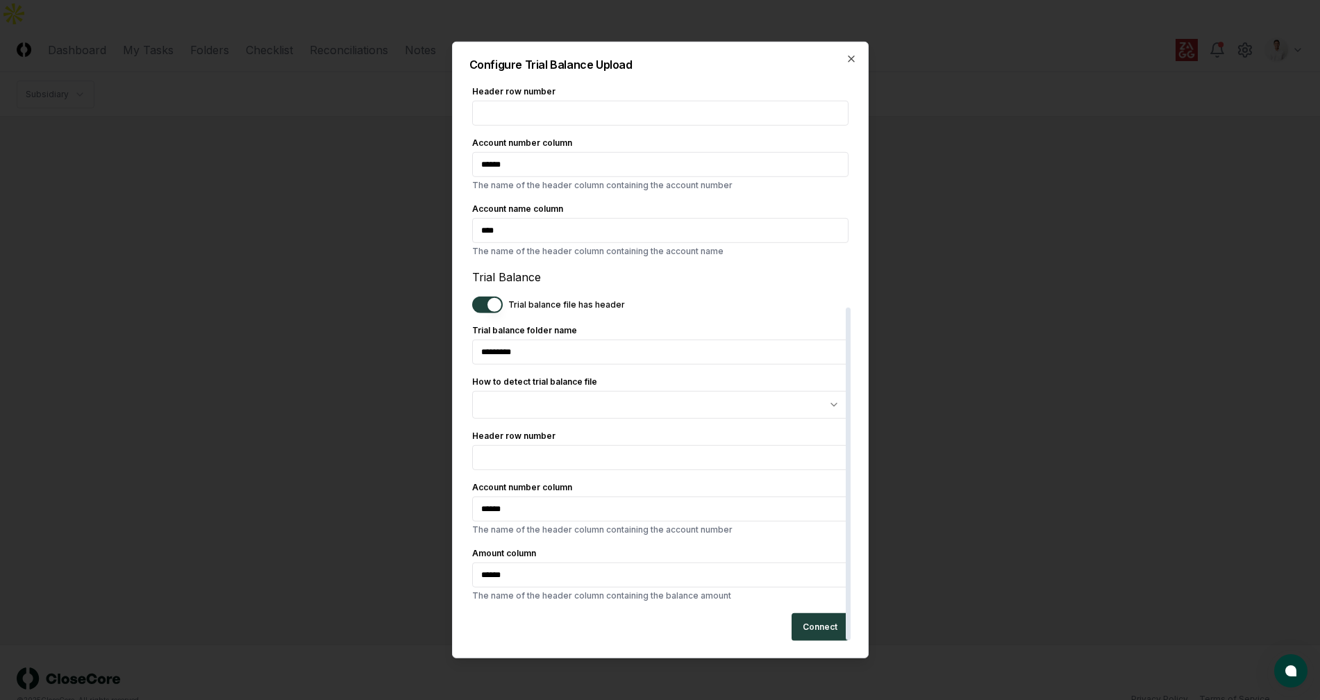
click at [492, 299] on button "Trial balance file has header" at bounding box center [487, 305] width 31 height 17
click at [489, 302] on button "Trial balance file has header" at bounding box center [487, 305] width 31 height 17
click at [480, 311] on button "Trial balance file has header" at bounding box center [487, 305] width 31 height 17
click at [479, 311] on button "Trial balance file has header" at bounding box center [487, 305] width 31 height 17
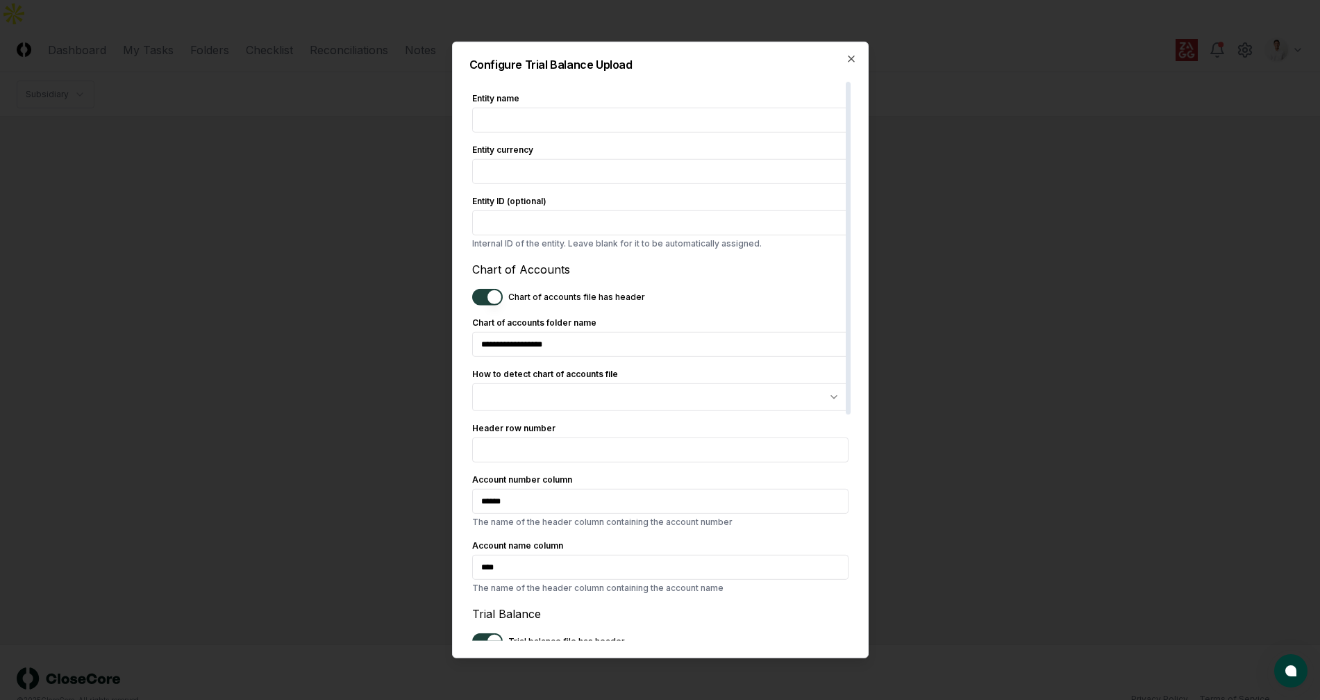
scroll to position [0, 0]
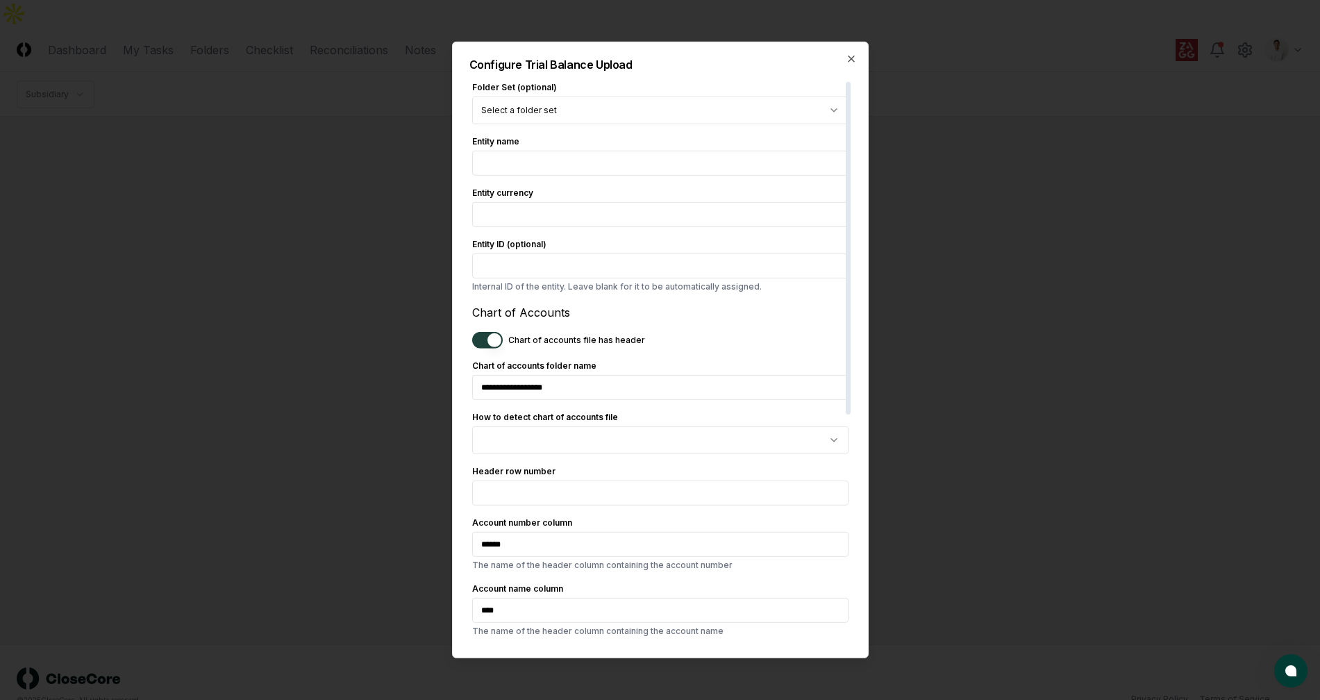
click at [1037, 135] on div at bounding box center [660, 350] width 1320 height 700
